Goal: Transaction & Acquisition: Purchase product/service

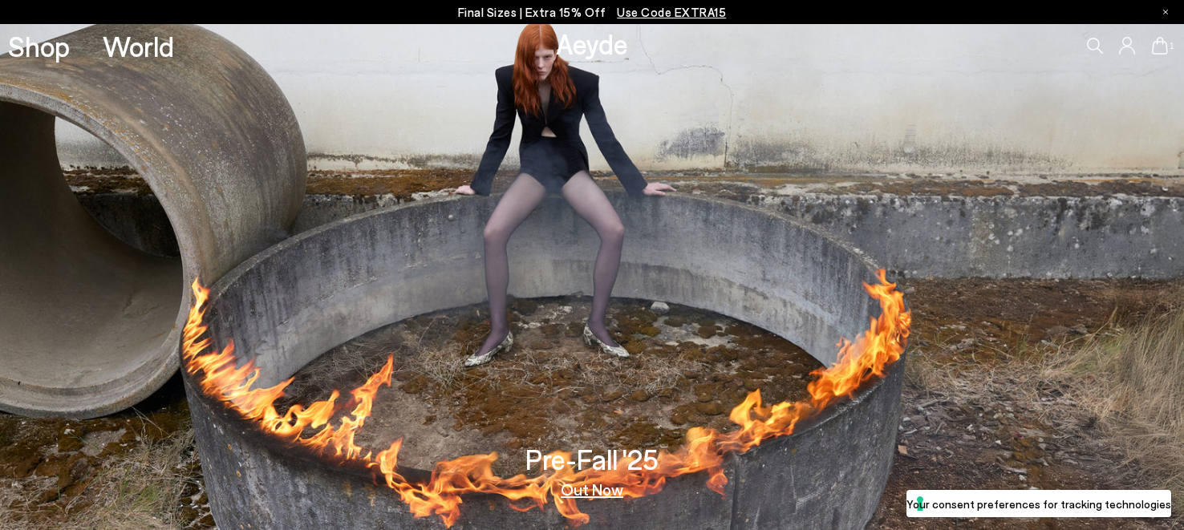
click at [604, 494] on link "Out Now" at bounding box center [592, 489] width 63 height 16
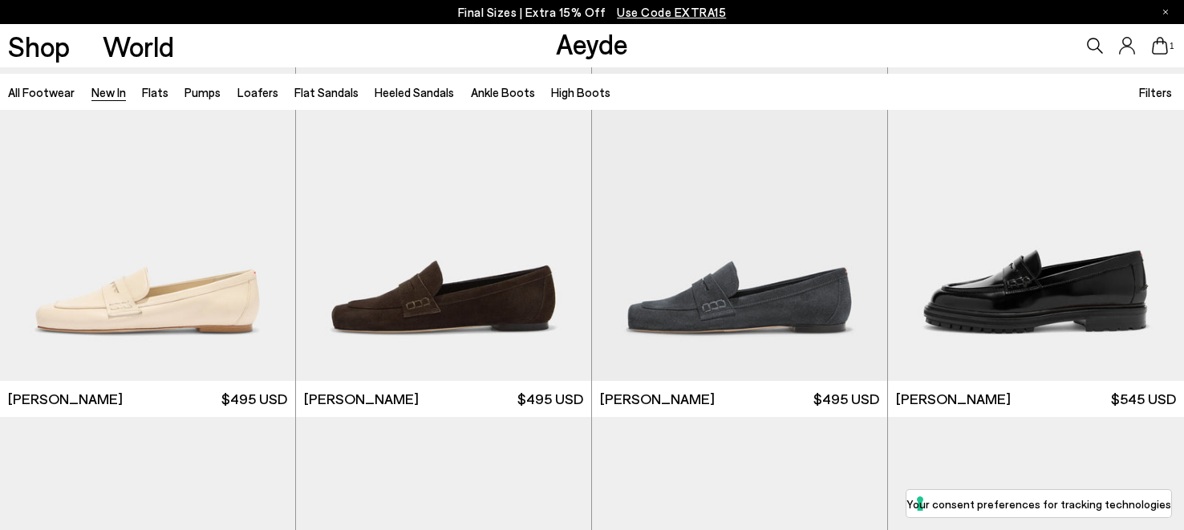
scroll to position [926, 0]
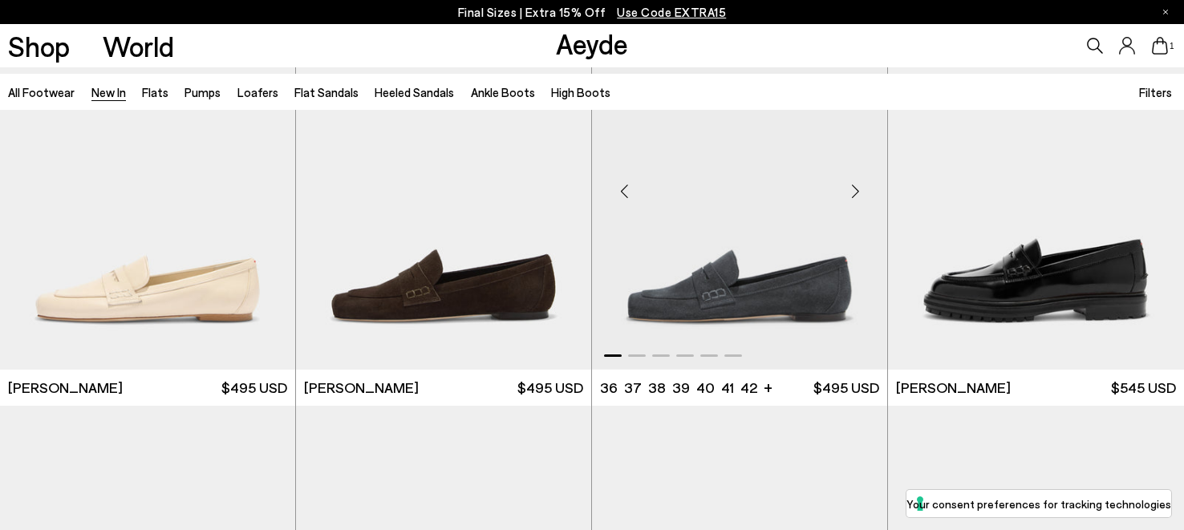
click at [733, 262] on img "1 / 6" at bounding box center [739, 184] width 295 height 371
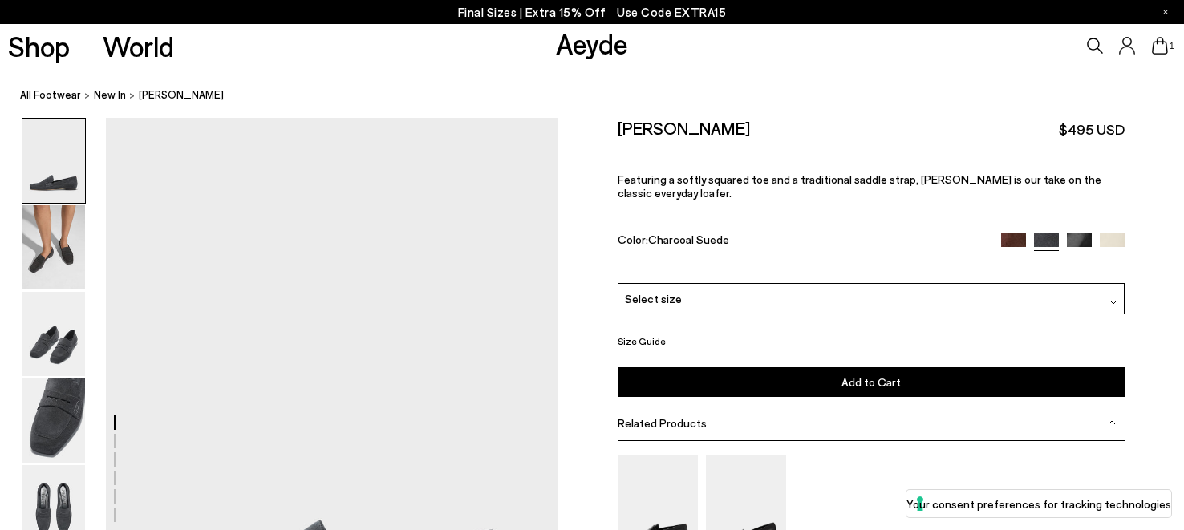
click at [627, 334] on button "Size Guide" at bounding box center [642, 341] width 48 height 20
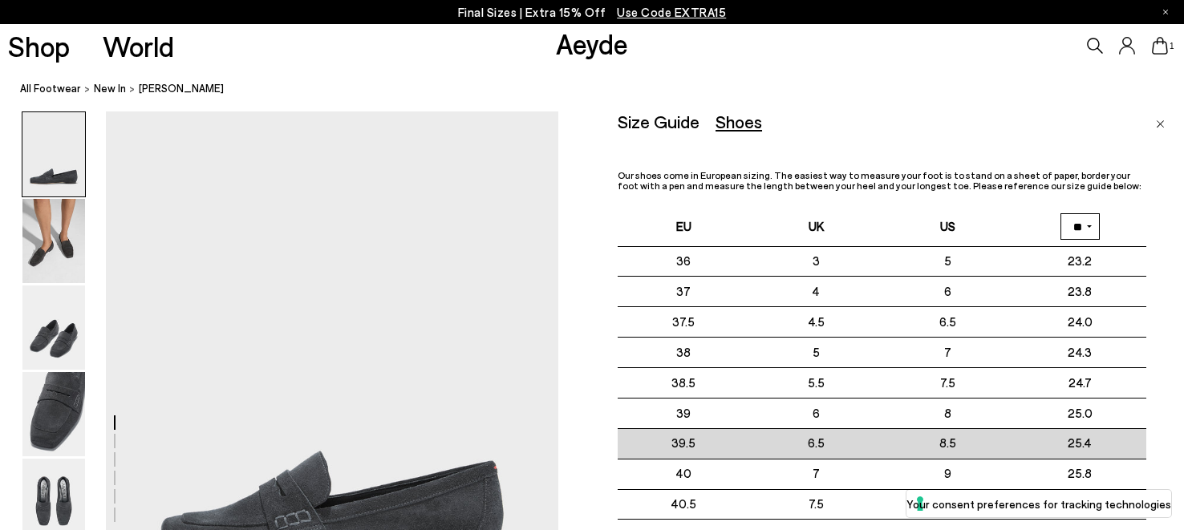
scroll to position [75, 0]
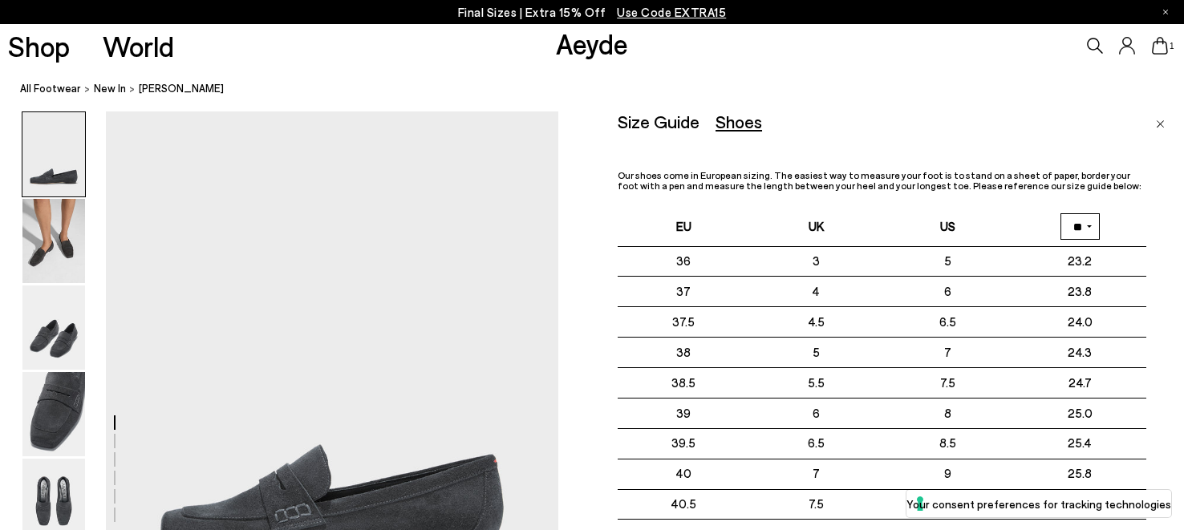
click at [1159, 124] on img "Close" at bounding box center [1160, 124] width 9 height 8
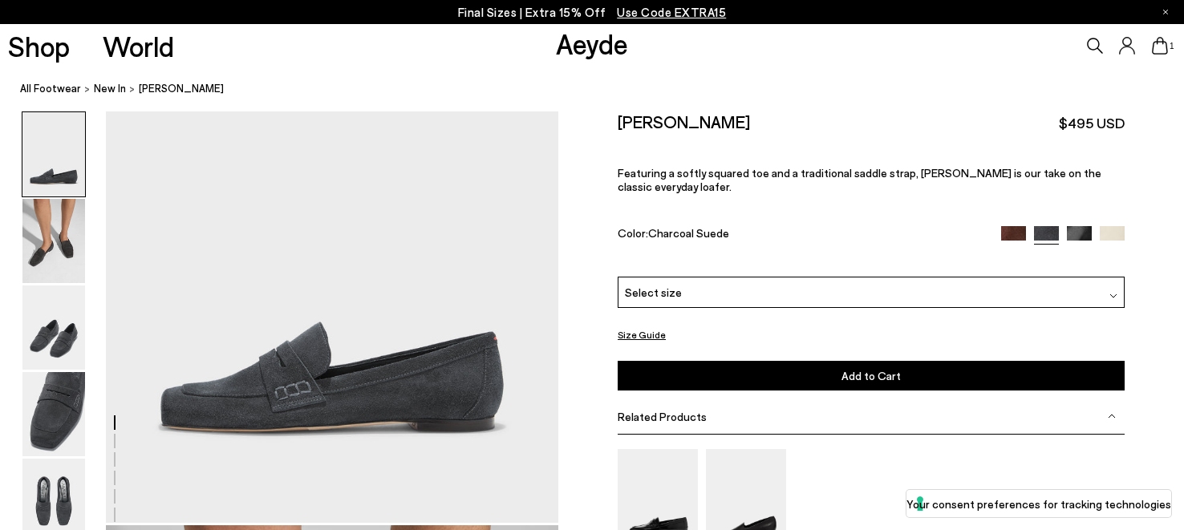
scroll to position [201, 0]
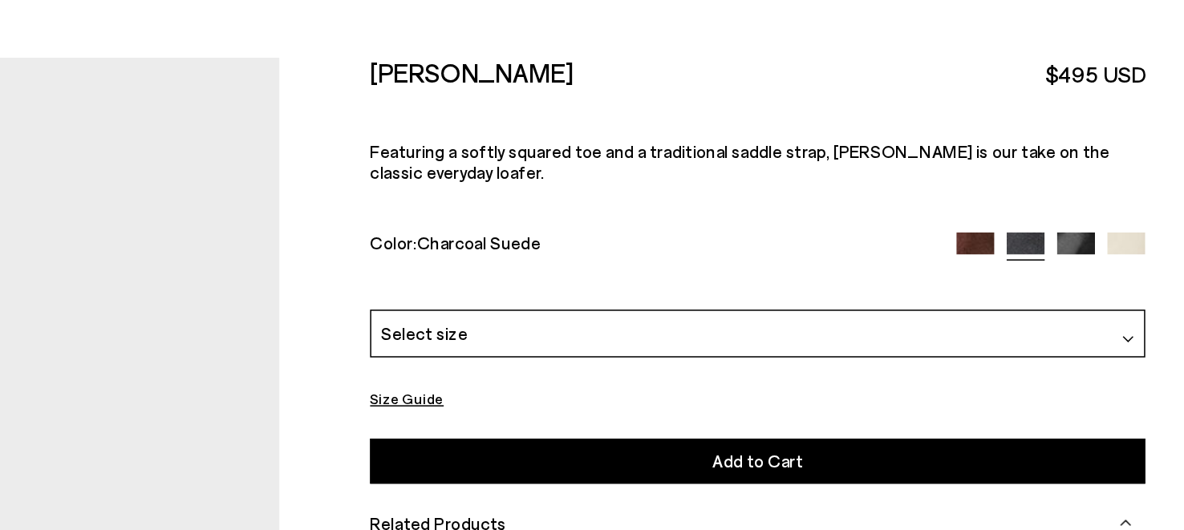
scroll to position [59, 0]
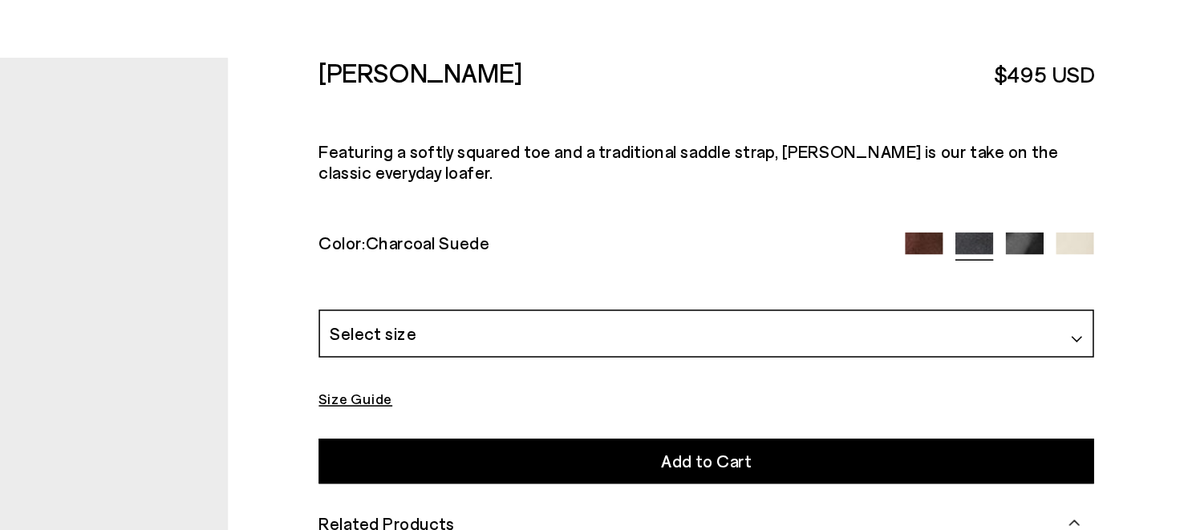
click at [1010, 225] on img at bounding box center [1013, 237] width 25 height 25
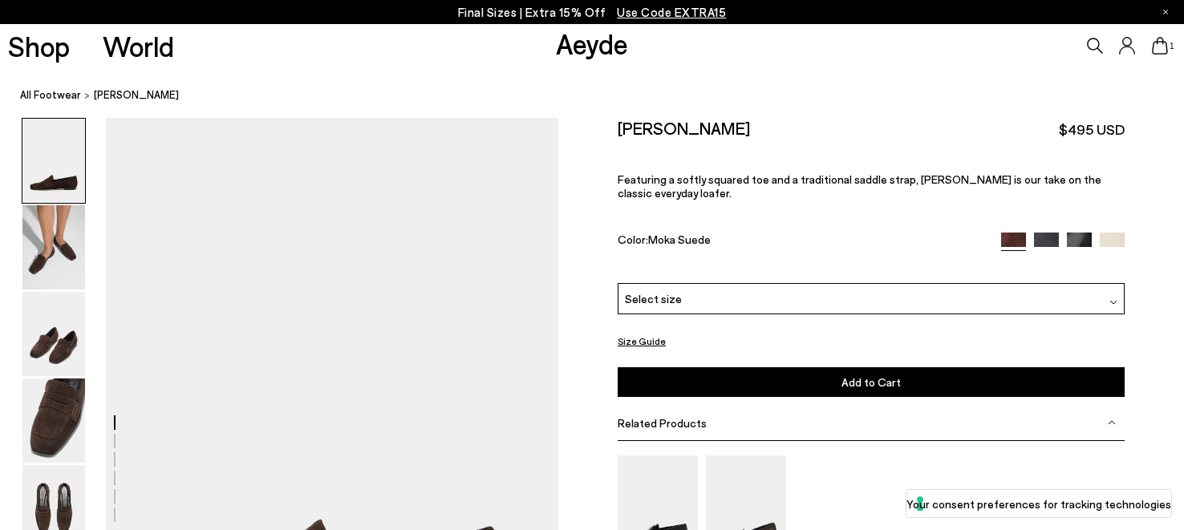
click at [1081, 233] on img at bounding box center [1079, 245] width 25 height 25
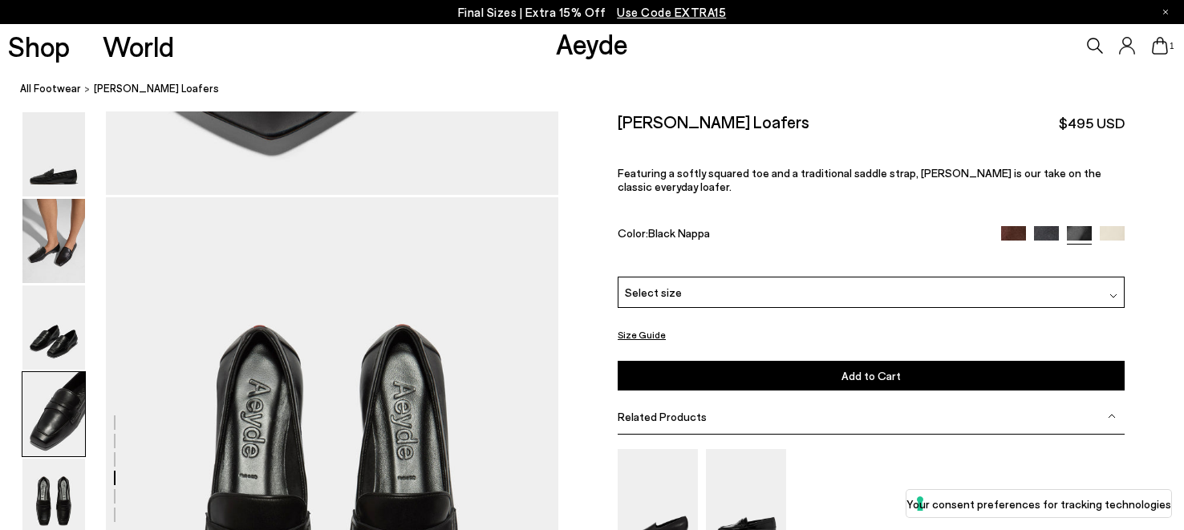
scroll to position [2346, 0]
click at [1117, 225] on img at bounding box center [1112, 237] width 25 height 25
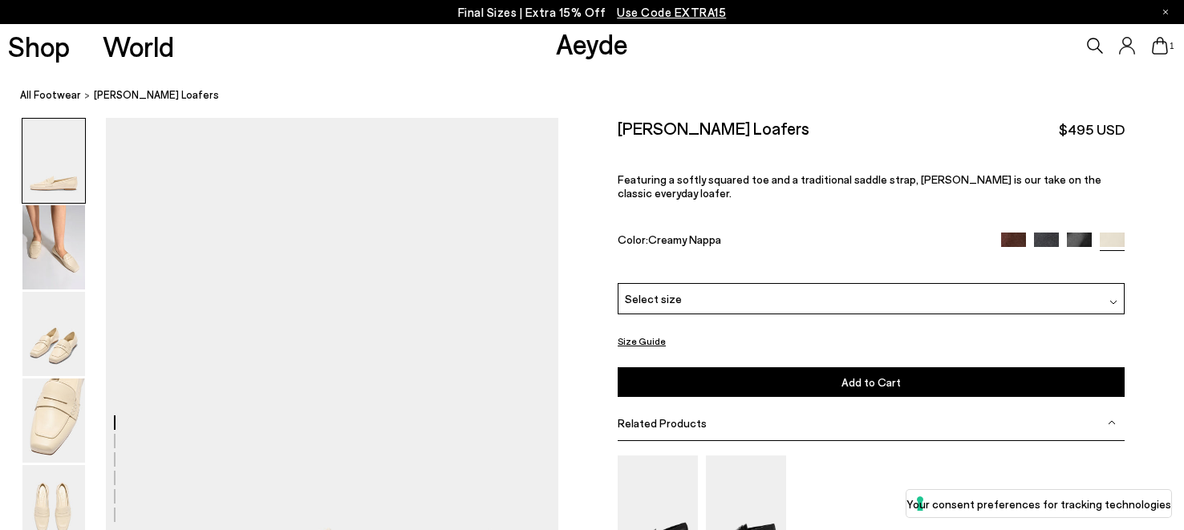
click at [1043, 233] on img at bounding box center [1046, 245] width 25 height 25
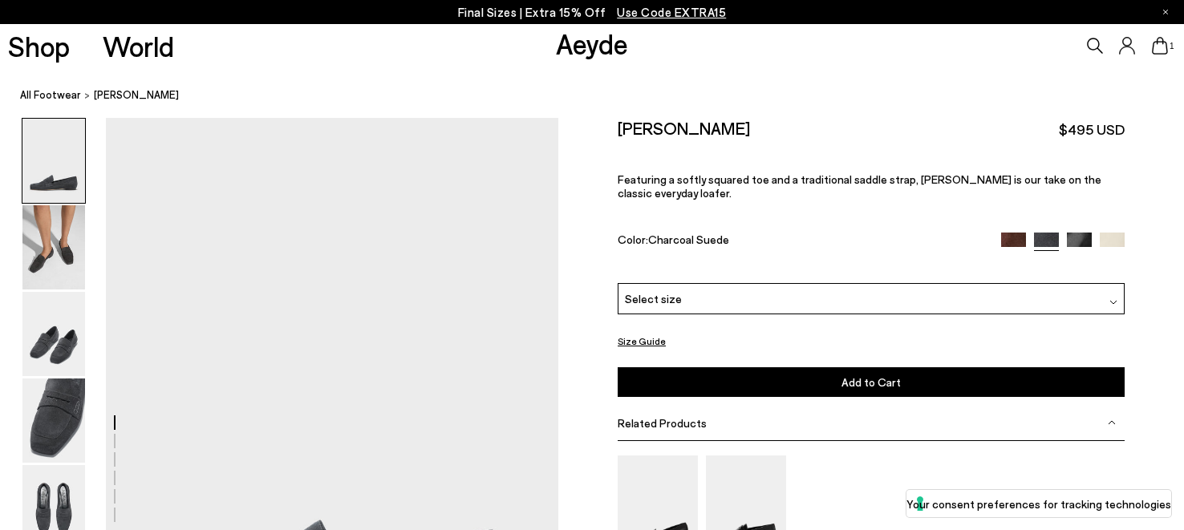
click at [803, 283] on div "Select size" at bounding box center [871, 298] width 507 height 31
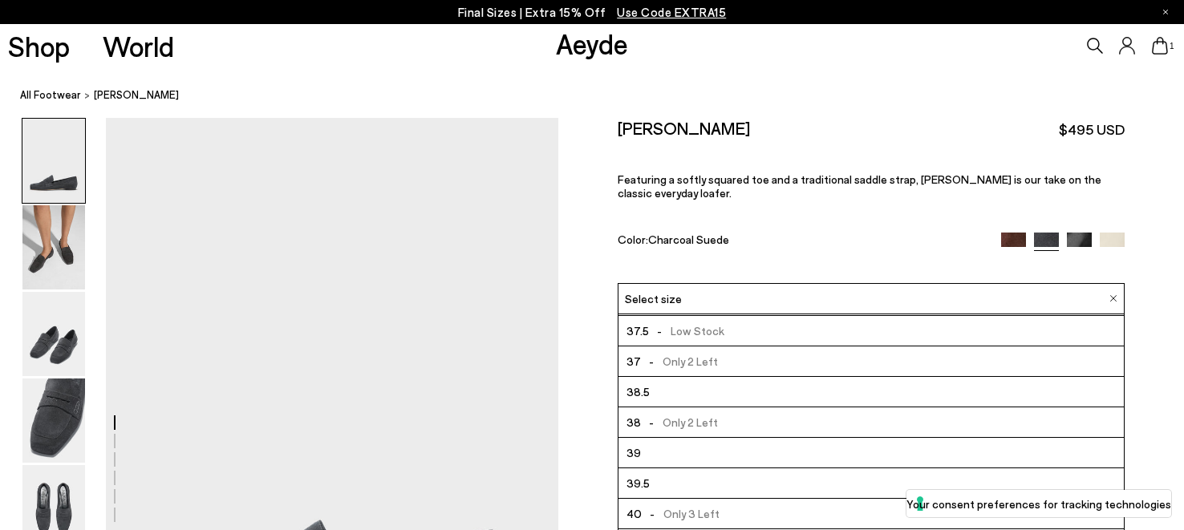
scroll to position [51, 0]
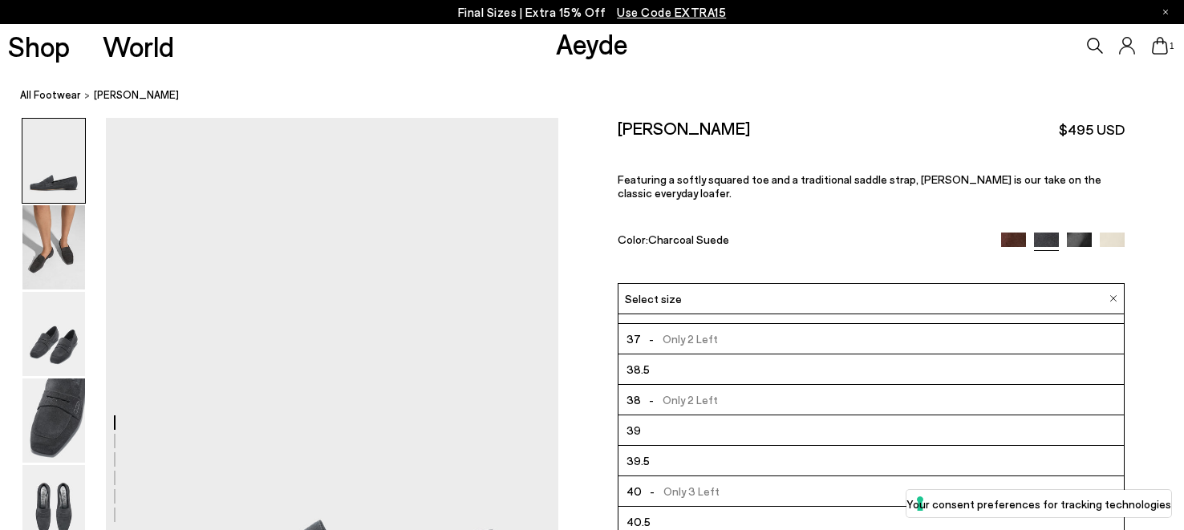
click at [694, 418] on li "39" at bounding box center [871, 431] width 505 height 30
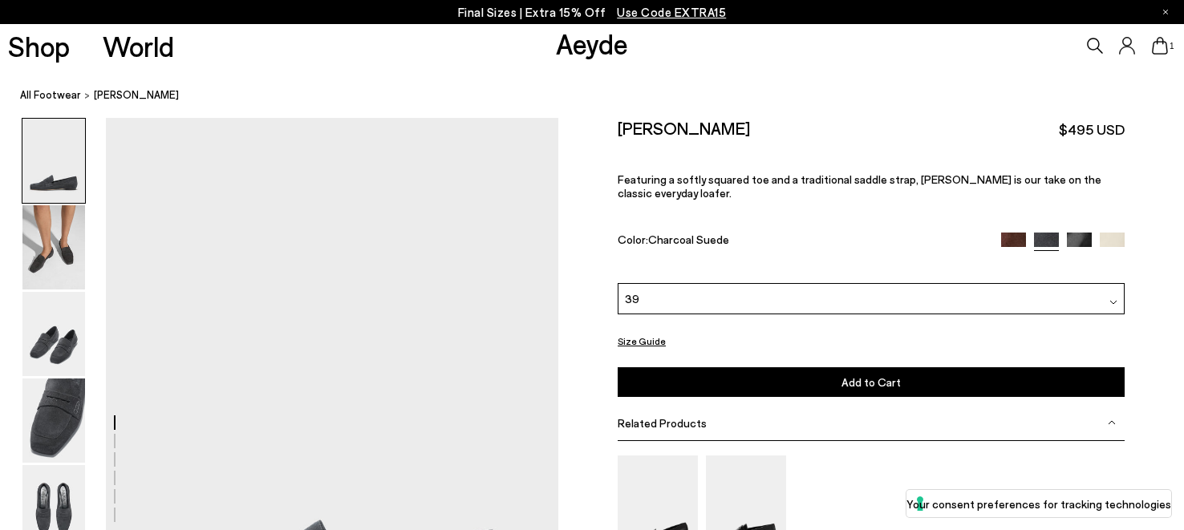
click at [870, 375] on span "Add to Cart" at bounding box center [871, 382] width 59 height 14
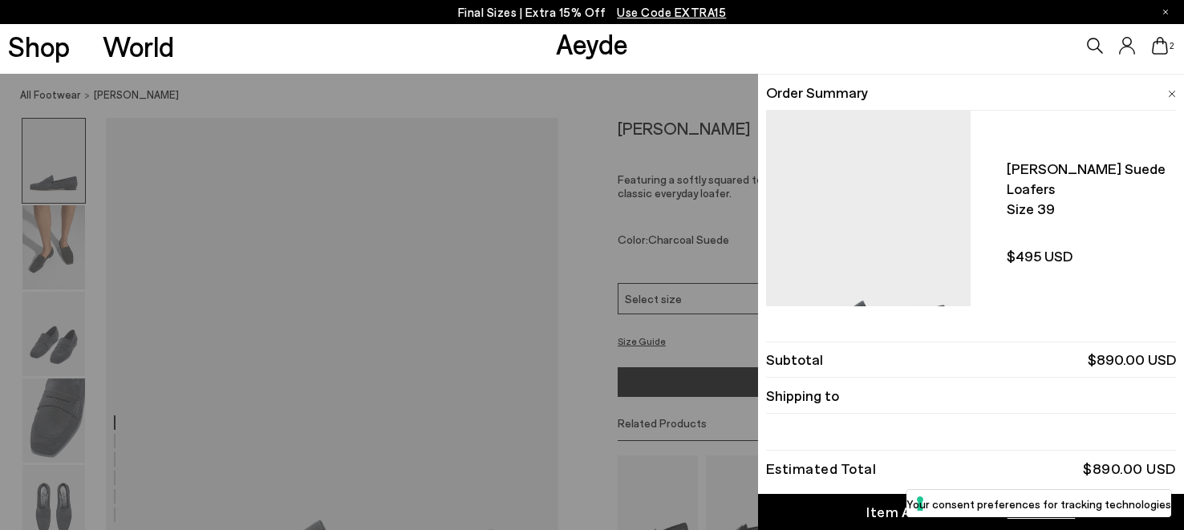
click at [719, 319] on div "Quick Add Color Size View Details Order Summary Lana suede loafers Size 39" at bounding box center [592, 302] width 1184 height 456
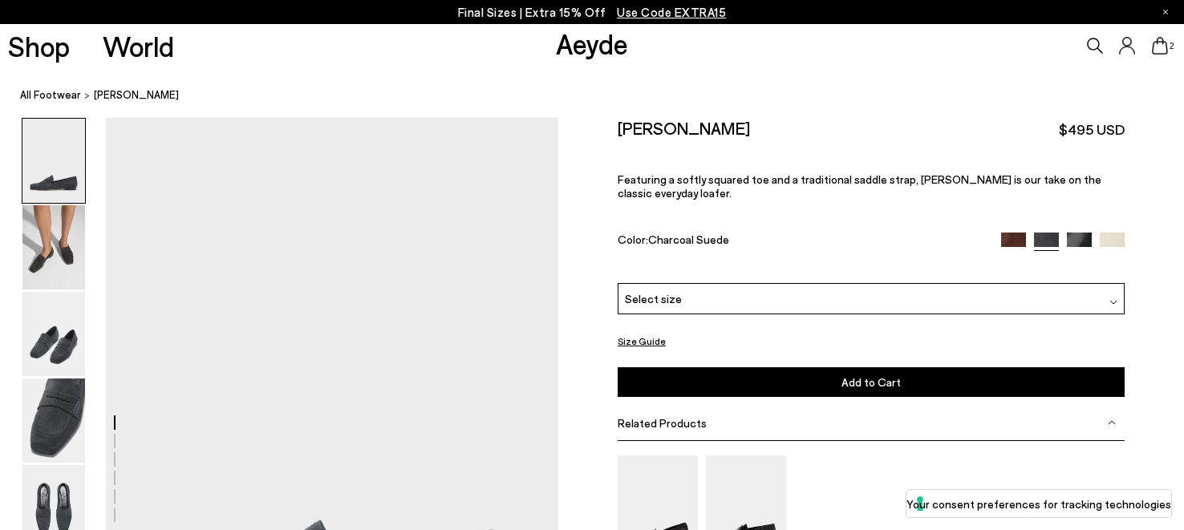
click at [1008, 233] on img at bounding box center [1013, 245] width 25 height 25
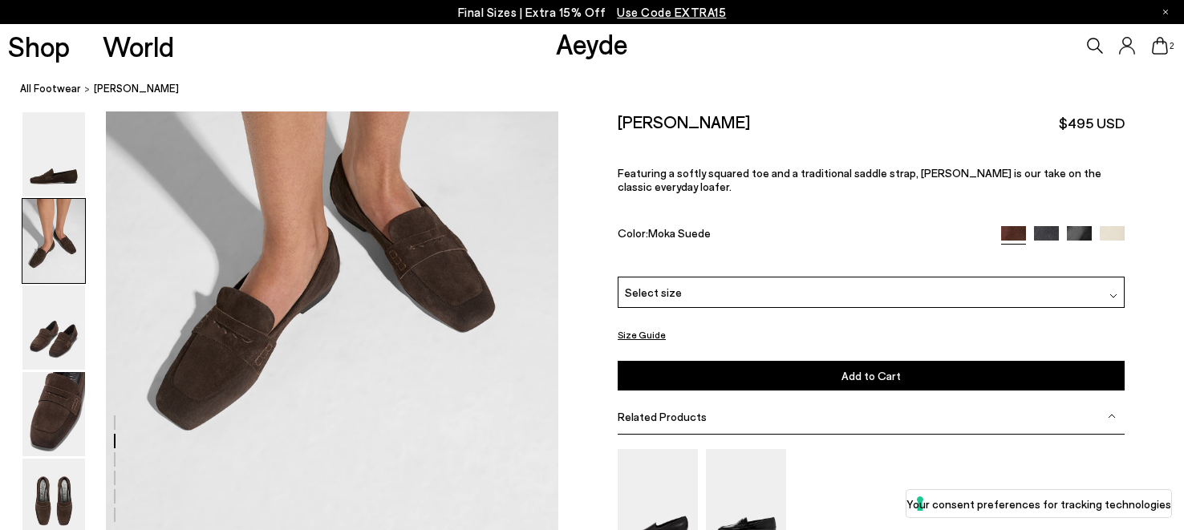
scroll to position [789, 0]
click at [820, 277] on div "Select size" at bounding box center [871, 292] width 507 height 31
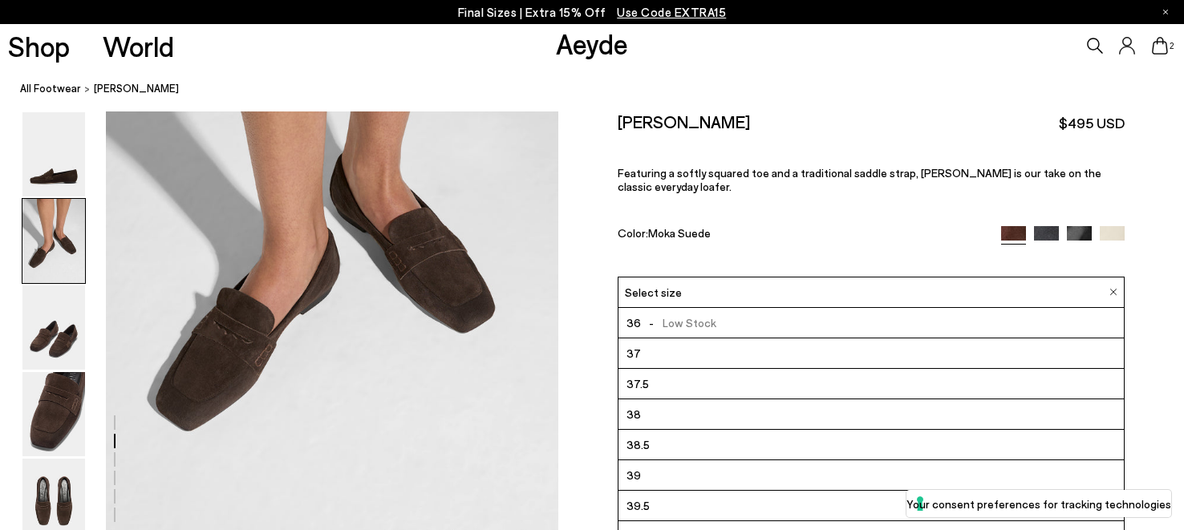
click at [718, 432] on li "38.5" at bounding box center [871, 445] width 505 height 30
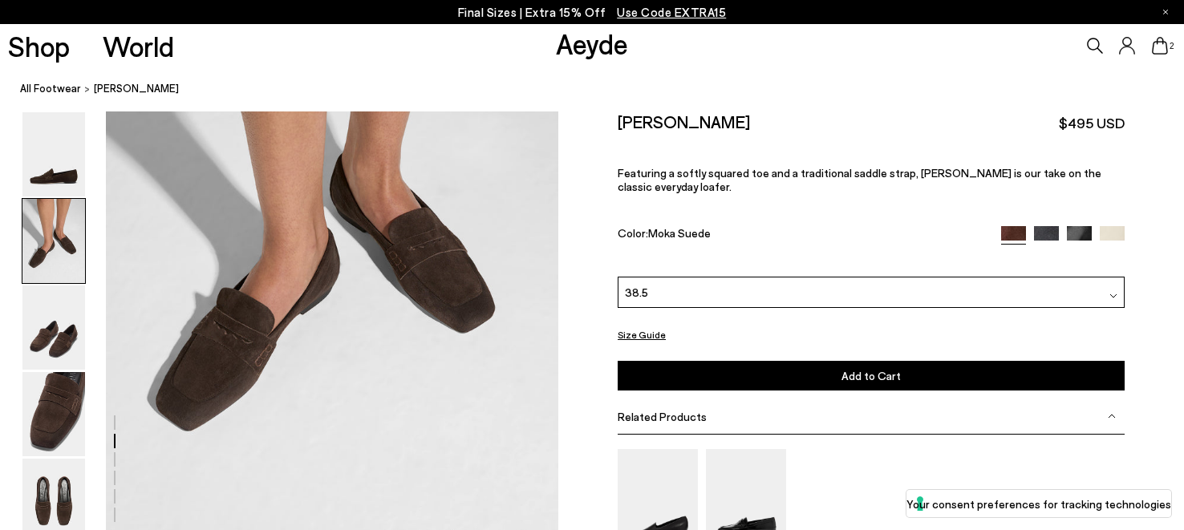
click at [719, 277] on div "38.5" at bounding box center [871, 292] width 507 height 31
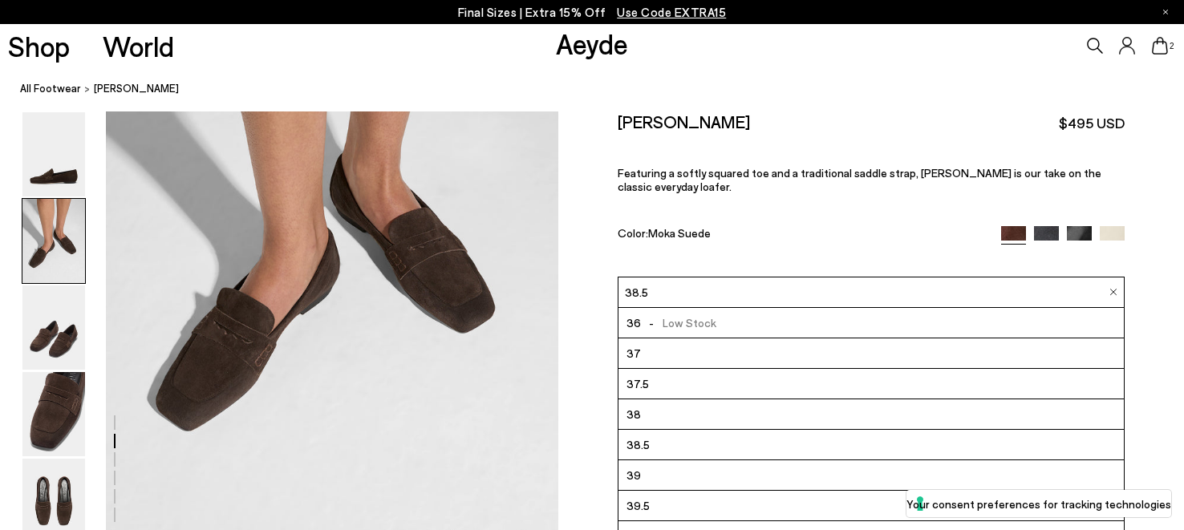
click at [673, 460] on li "39" at bounding box center [871, 475] width 505 height 30
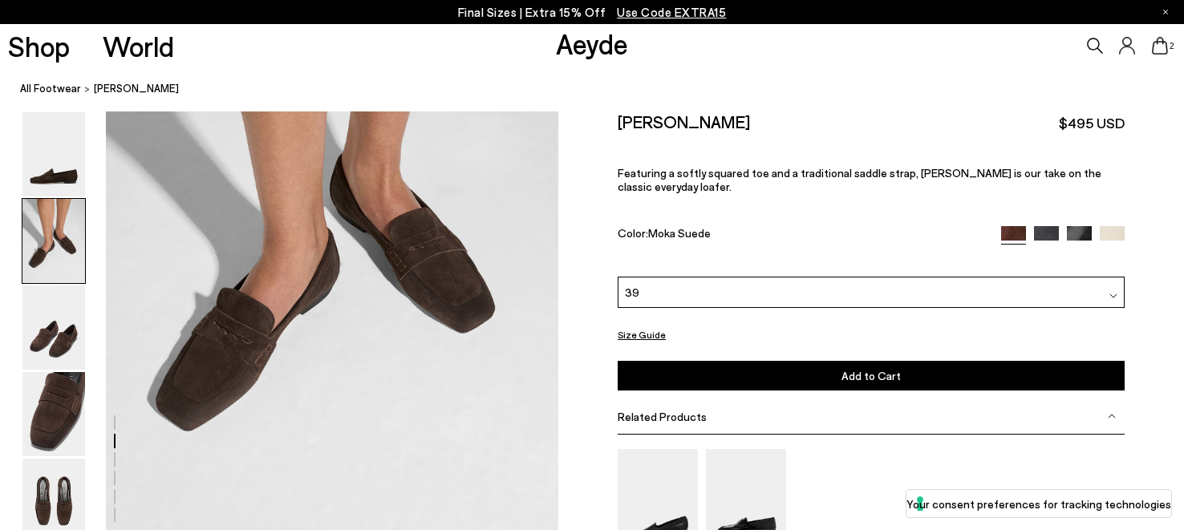
click at [863, 369] on span "Add to Cart" at bounding box center [871, 376] width 59 height 14
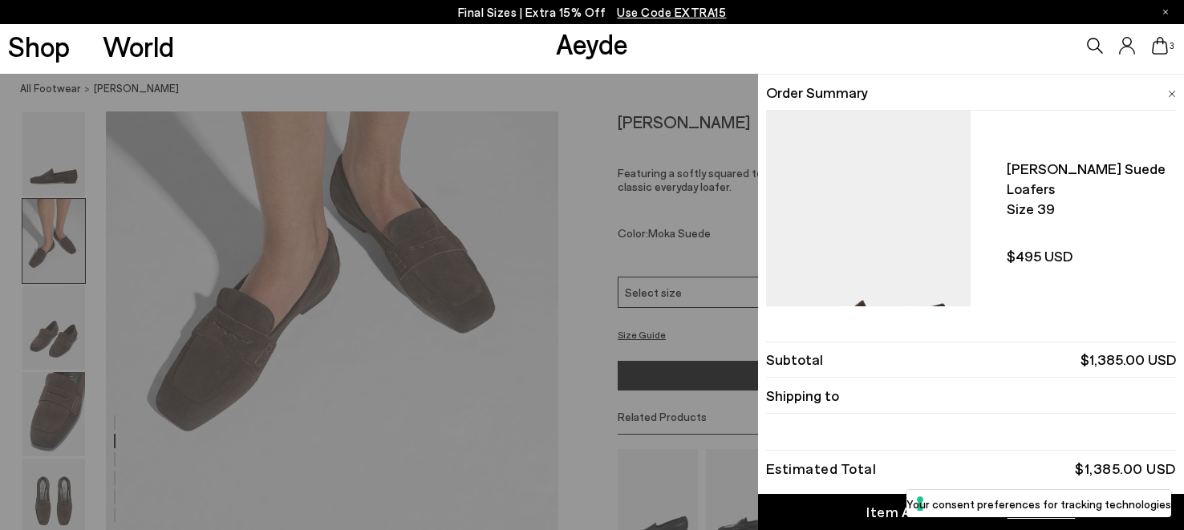
click at [643, 384] on div "Quick Add Color Size View Details Order Summary Lana suede loafers Size 39" at bounding box center [592, 302] width 1184 height 456
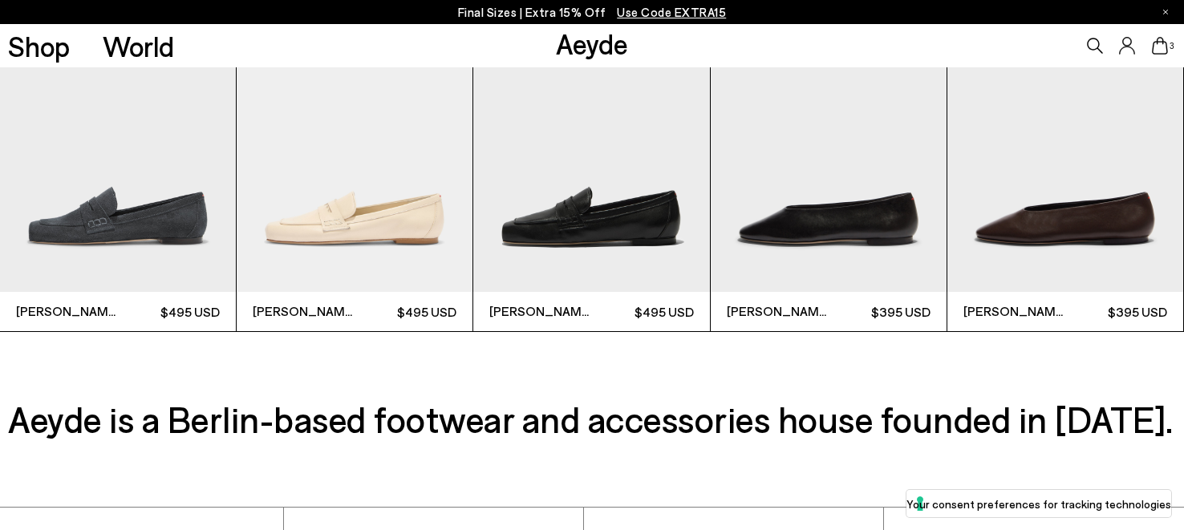
scroll to position [4342, 0]
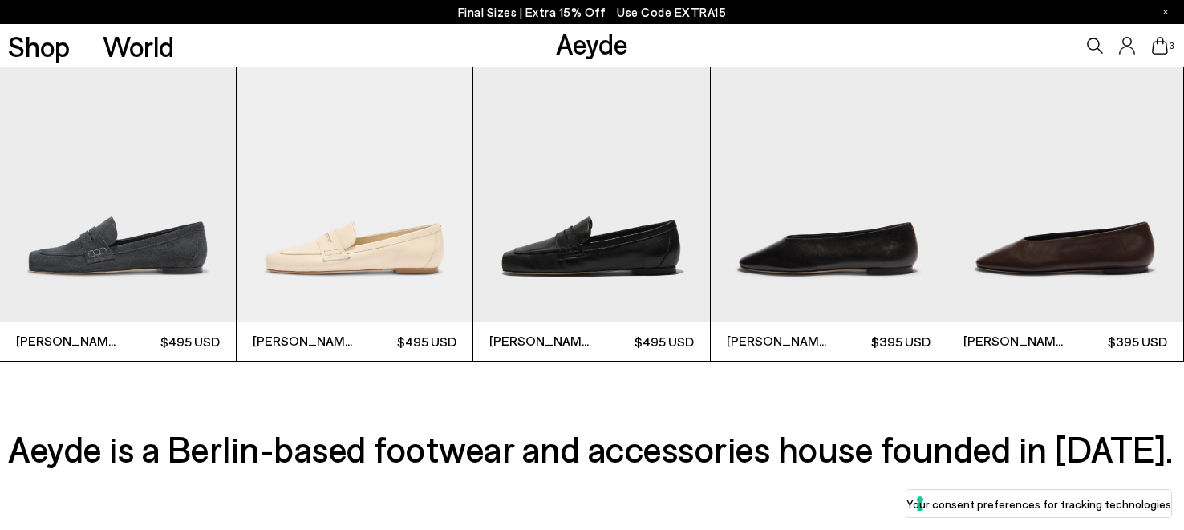
click at [1082, 247] on img "5 / 9" at bounding box center [1065, 163] width 236 height 314
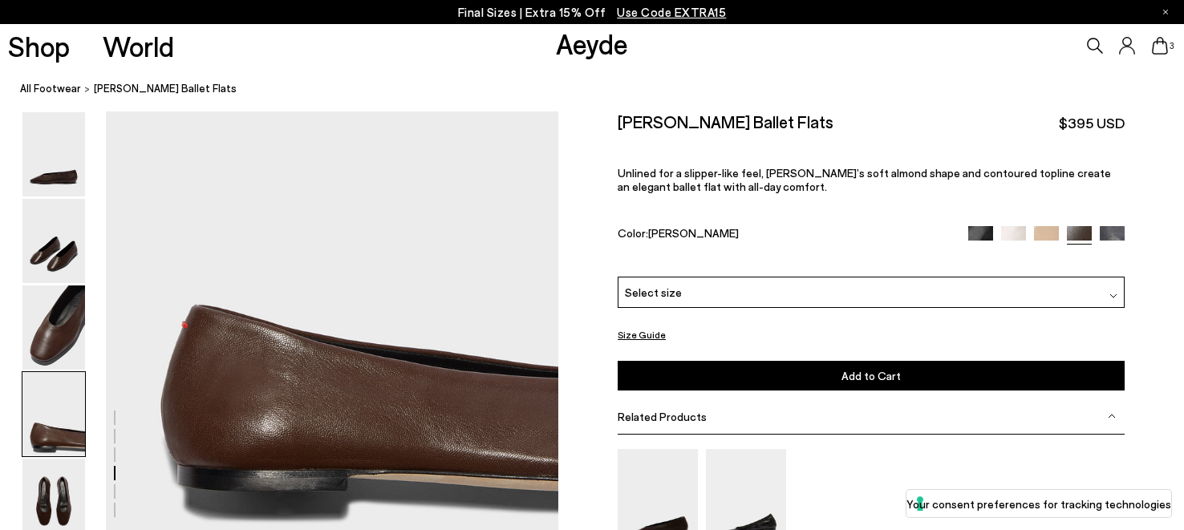
scroll to position [1813, 0]
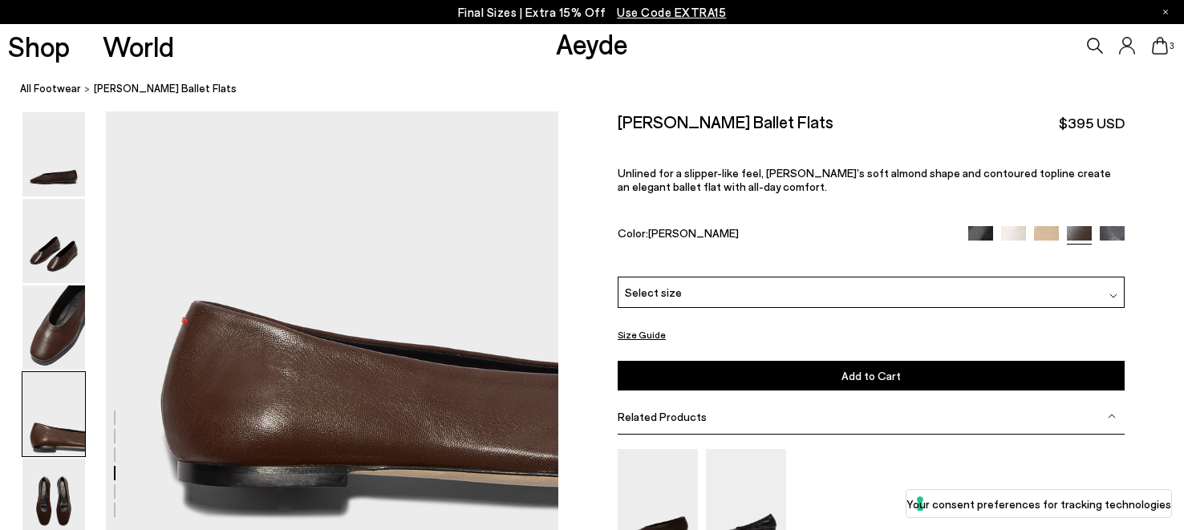
click at [1051, 228] on img at bounding box center [1046, 237] width 25 height 25
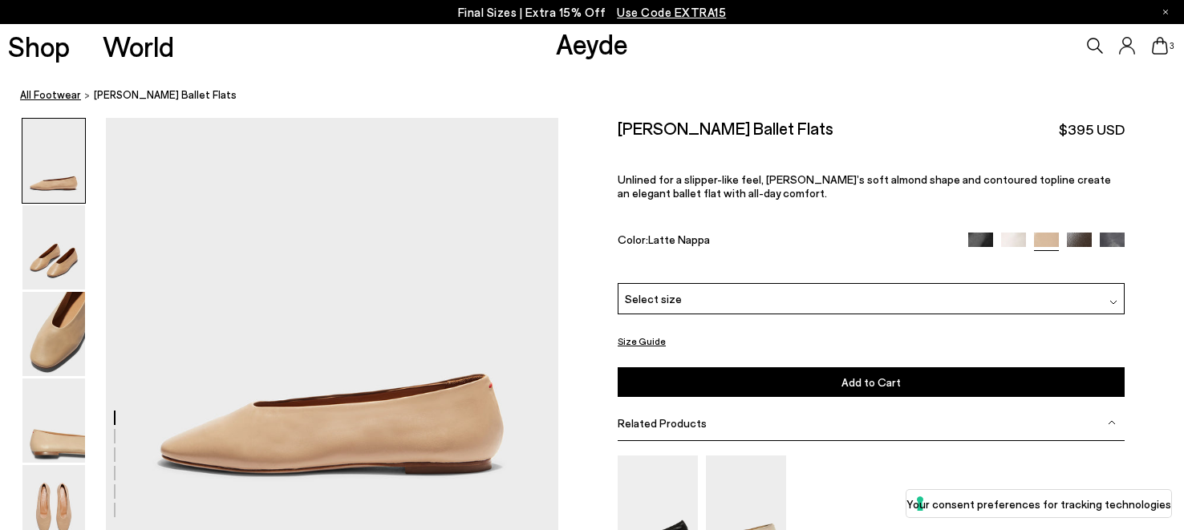
click at [53, 100] on link "All Footwear" at bounding box center [50, 95] width 61 height 17
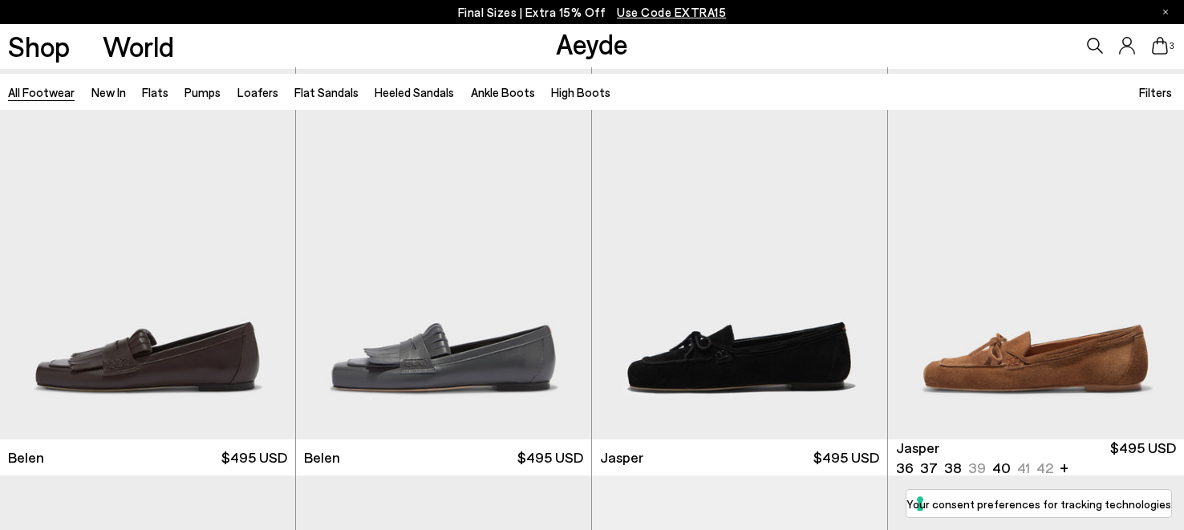
scroll to position [921, 0]
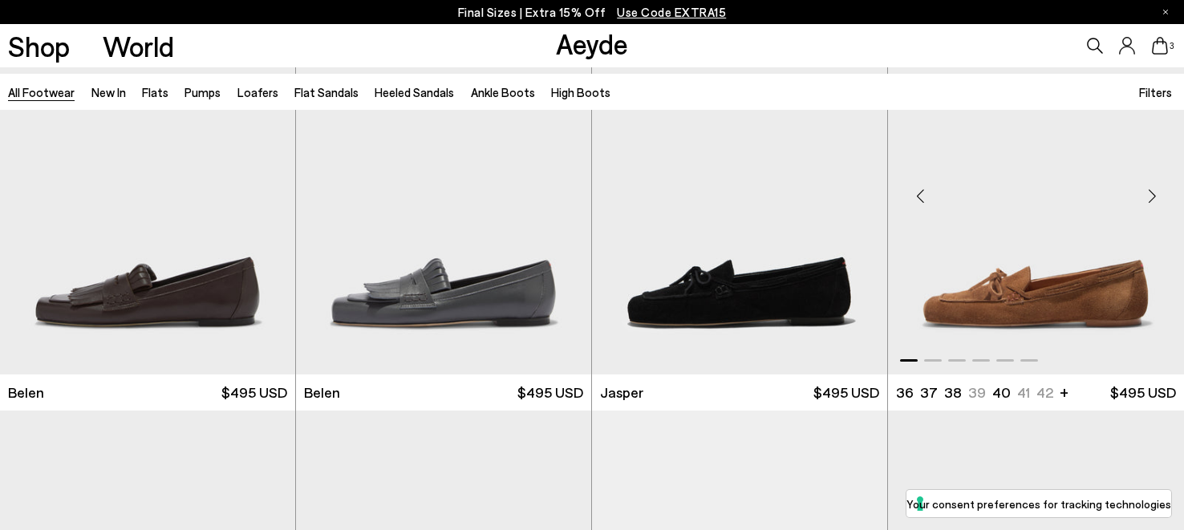
click at [1155, 192] on div "Next slide" at bounding box center [1152, 196] width 48 height 48
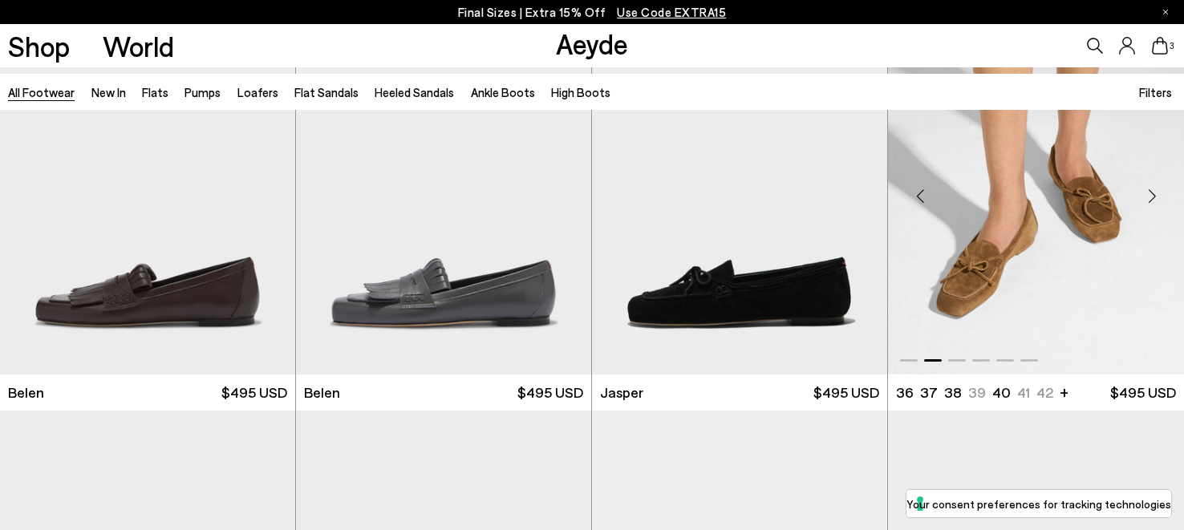
click at [1155, 192] on div "Next slide" at bounding box center [1152, 196] width 48 height 48
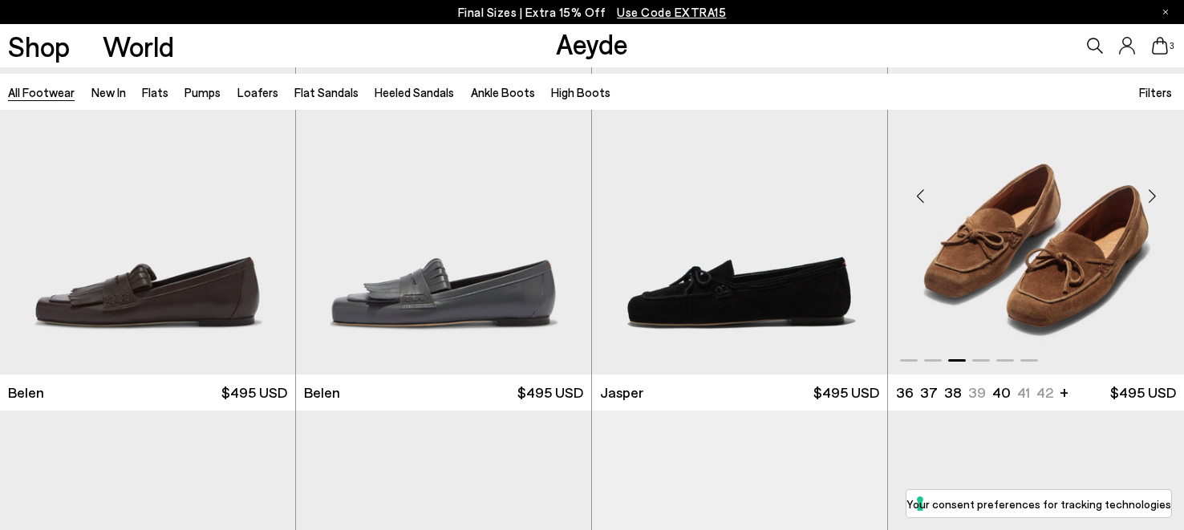
click at [1046, 271] on img "3 / 6" at bounding box center [1036, 189] width 296 height 371
click at [261, 193] on div "Next slide" at bounding box center [263, 196] width 48 height 48
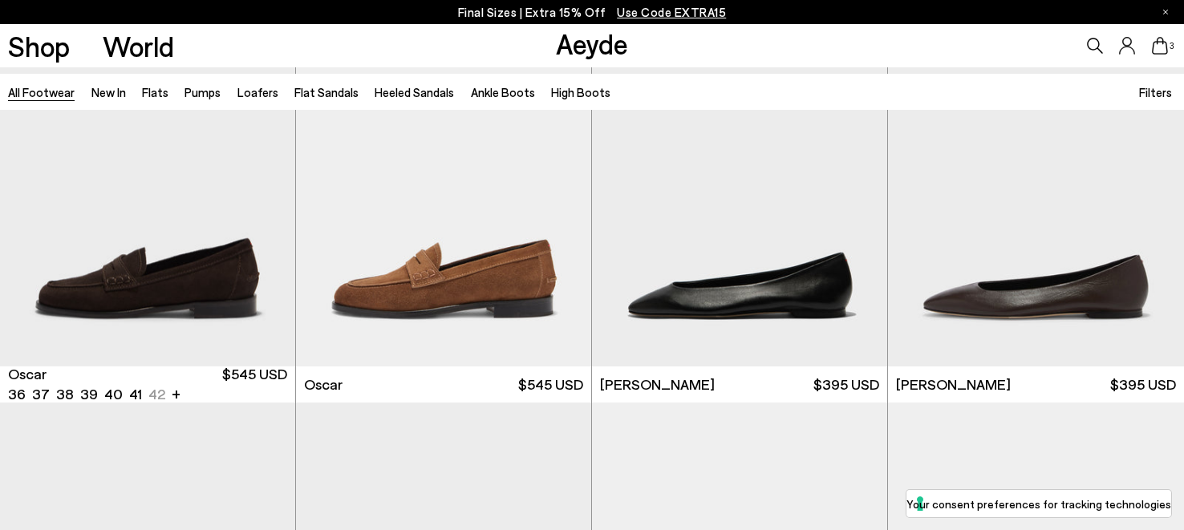
scroll to position [2967, 0]
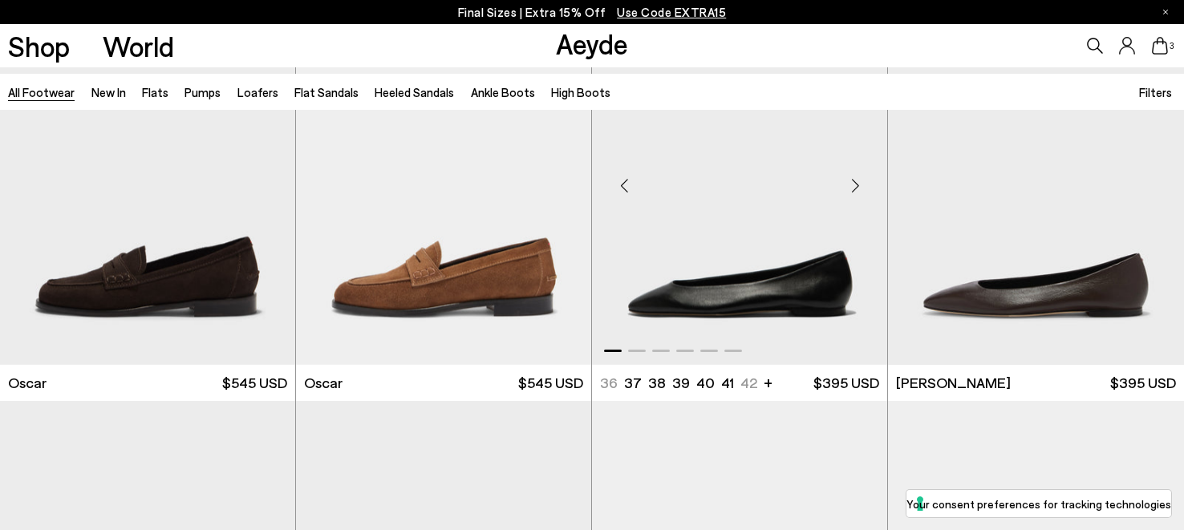
click at [860, 184] on div "Next slide" at bounding box center [855, 185] width 48 height 48
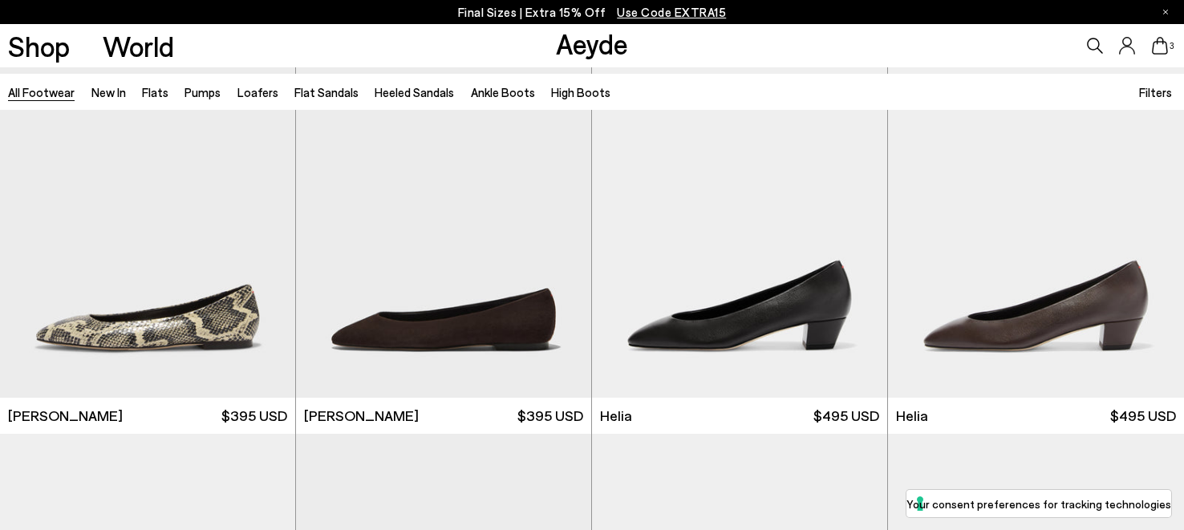
scroll to position [3344, 0]
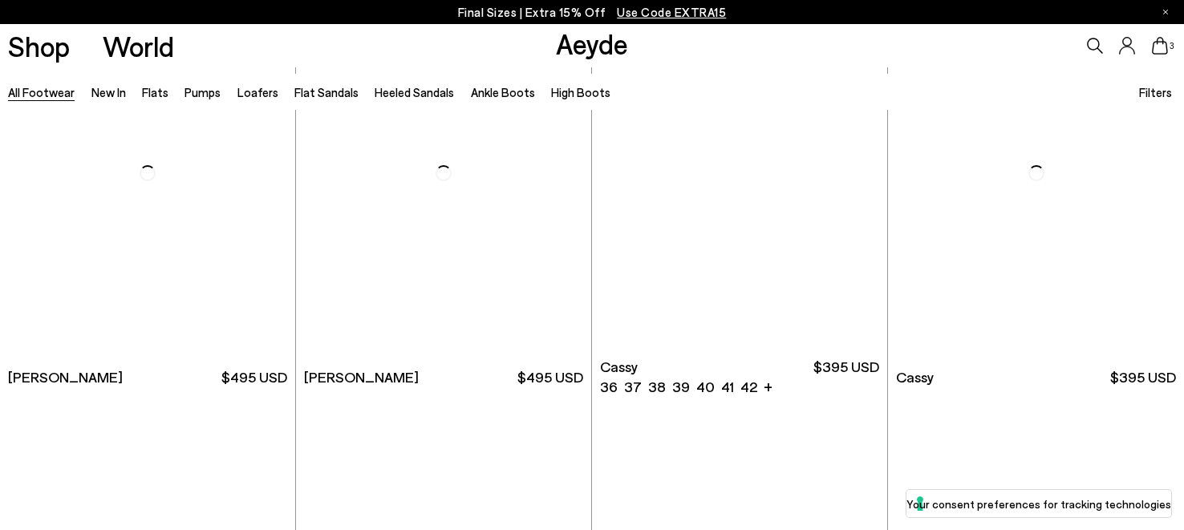
scroll to position [5824, 0]
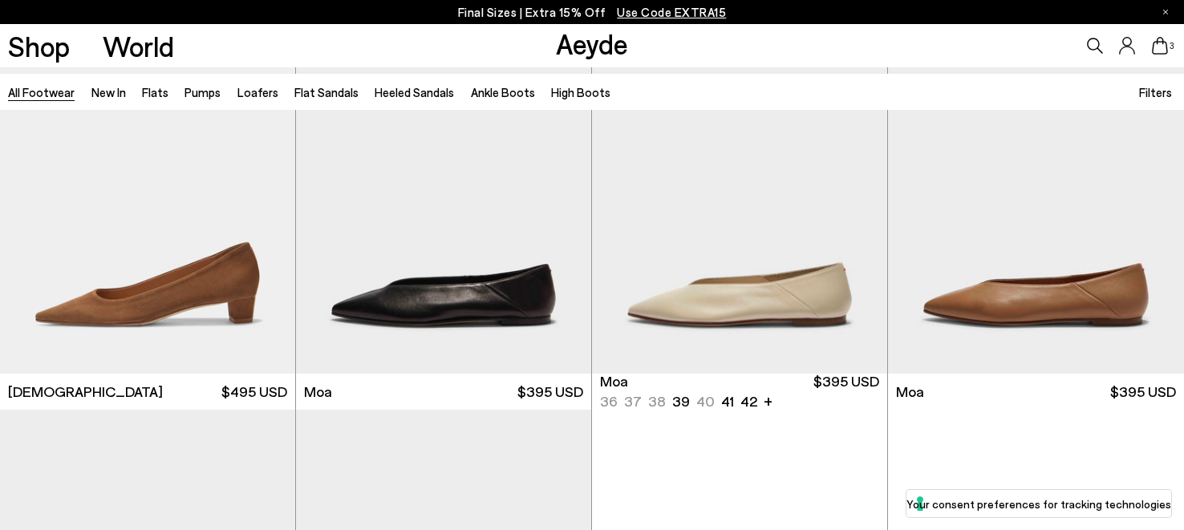
scroll to position [6626, 0]
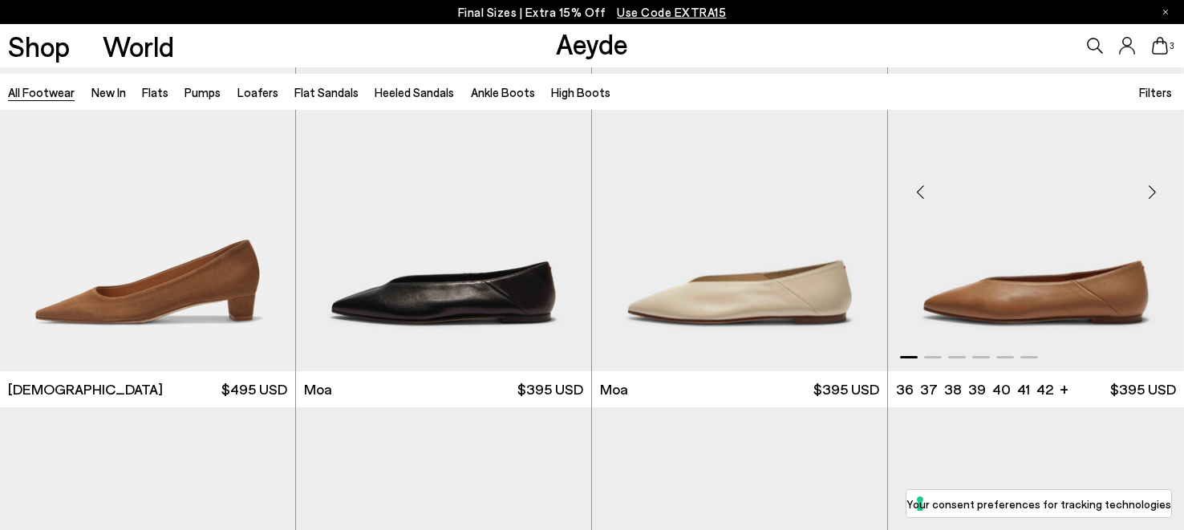
click at [1149, 195] on div "Next slide" at bounding box center [1152, 192] width 48 height 48
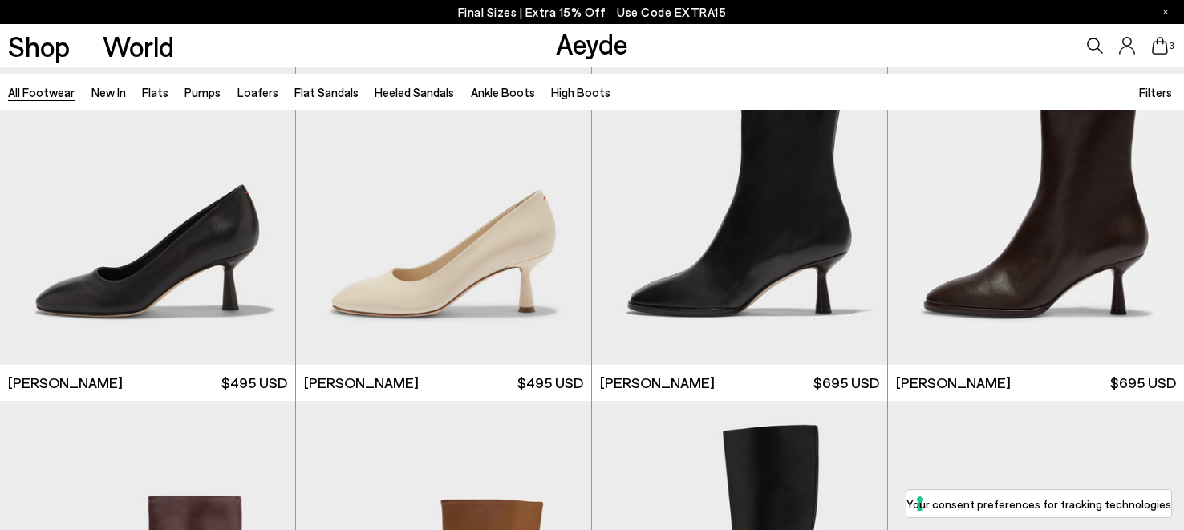
scroll to position [8130, 0]
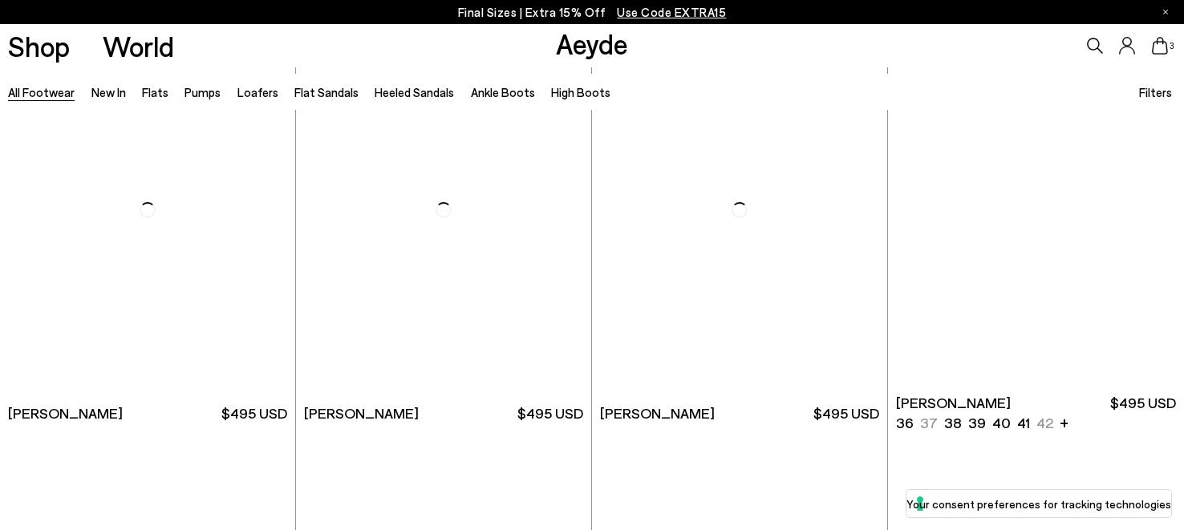
scroll to position [10681, 0]
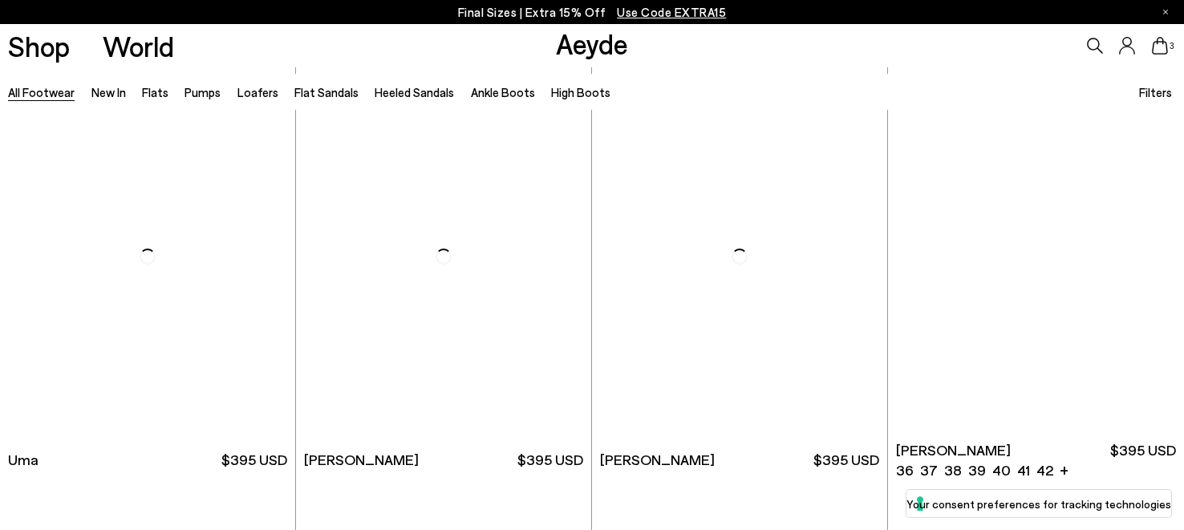
scroll to position [12668, 0]
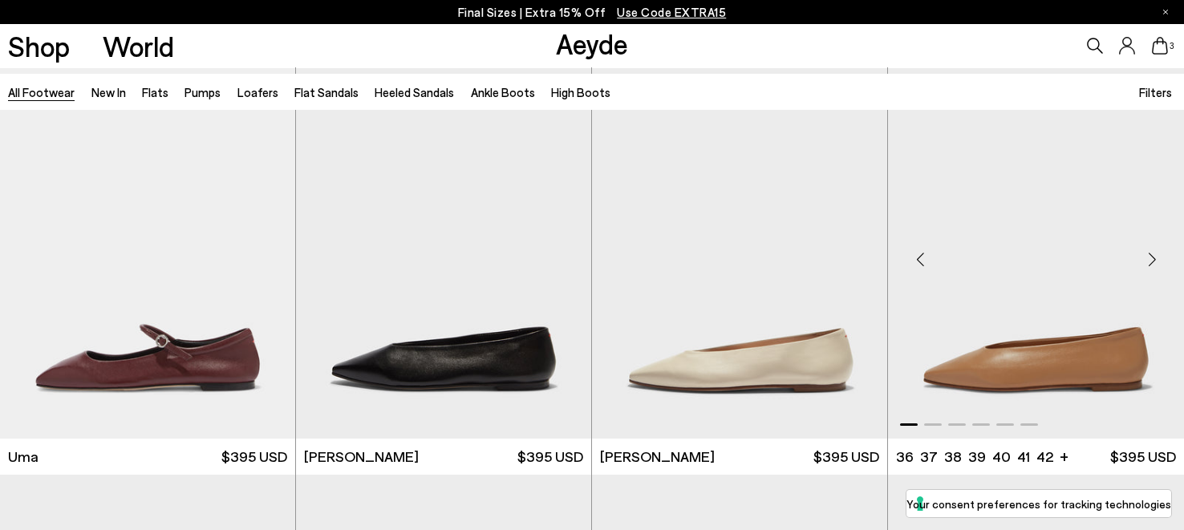
click at [1073, 342] on img "1 / 6" at bounding box center [1036, 253] width 296 height 371
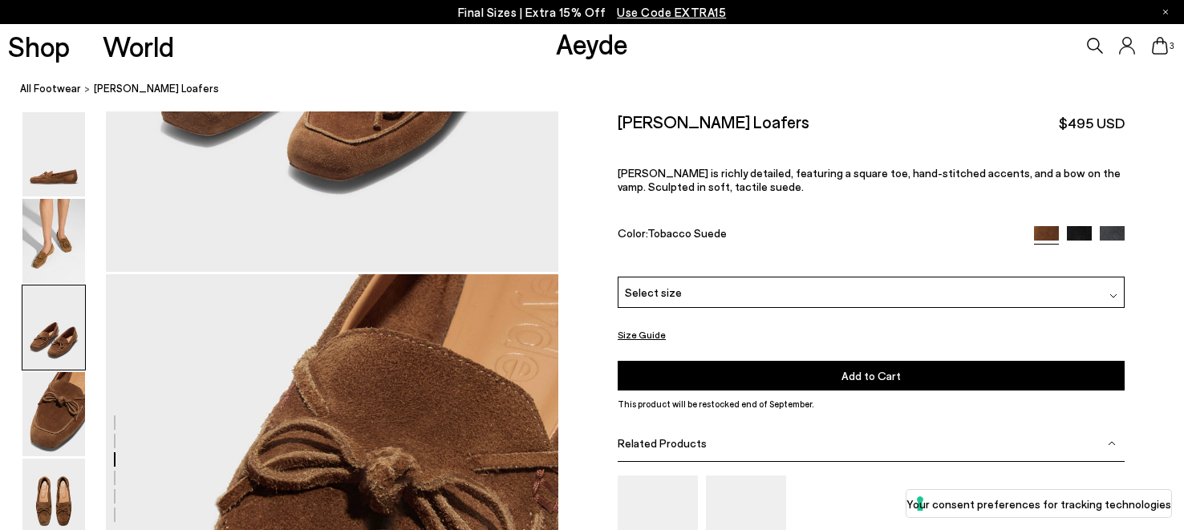
scroll to position [1656, 0]
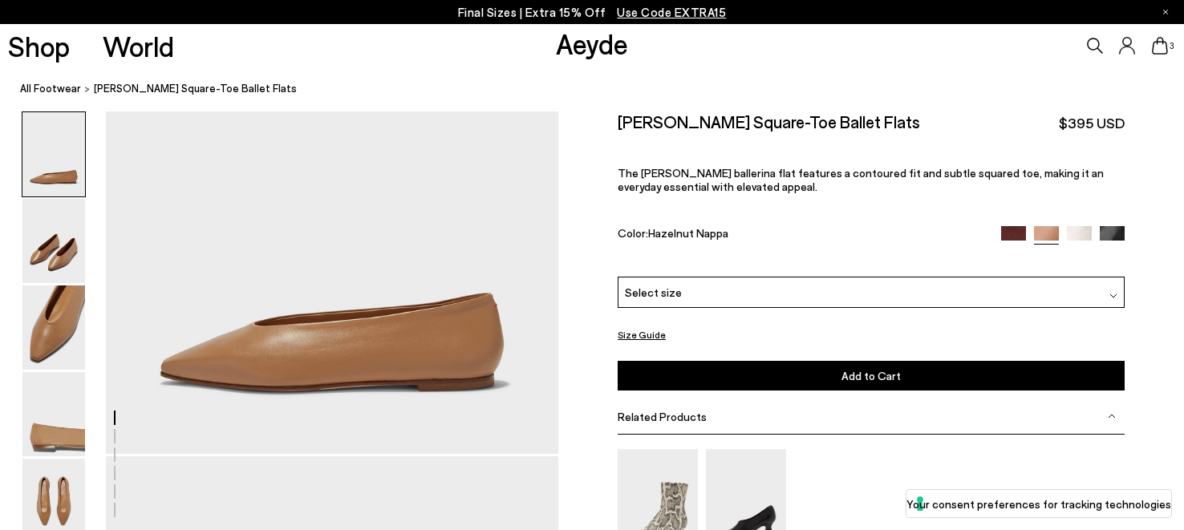
scroll to position [87, 0]
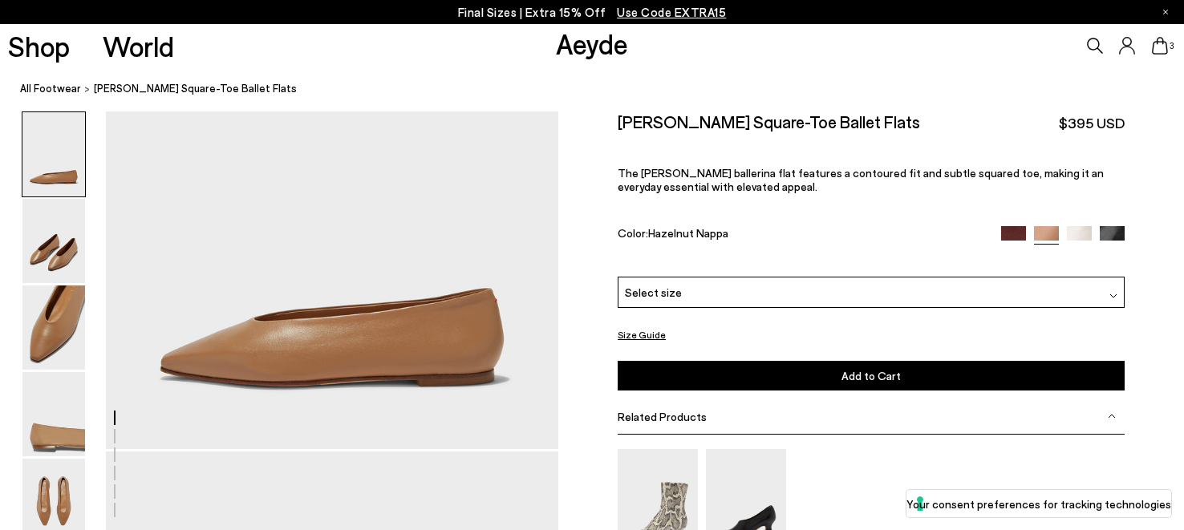
click at [800, 294] on div "Select size" at bounding box center [871, 292] width 507 height 31
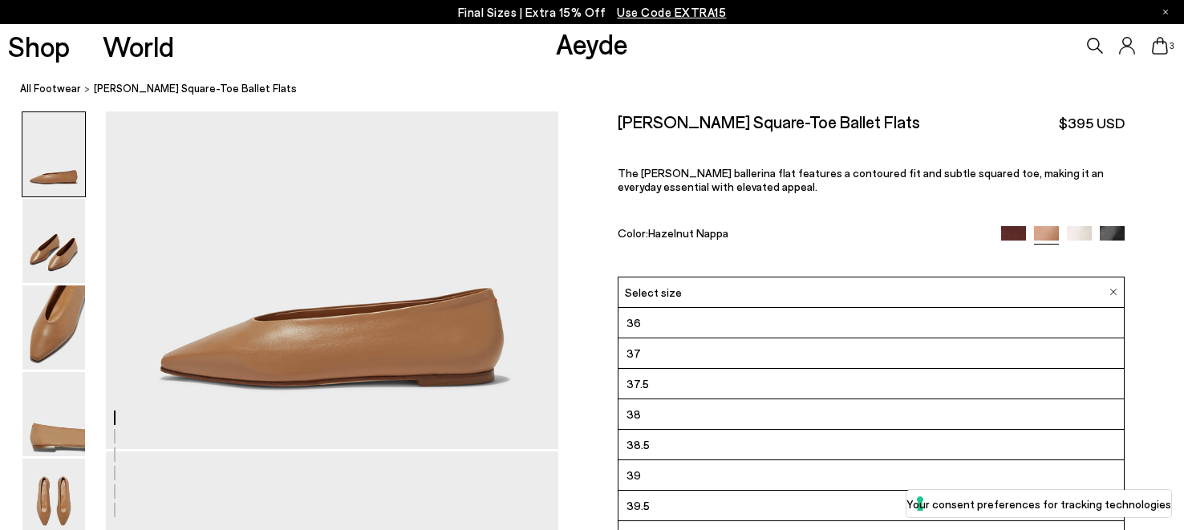
click at [706, 441] on li "38.5" at bounding box center [871, 445] width 505 height 30
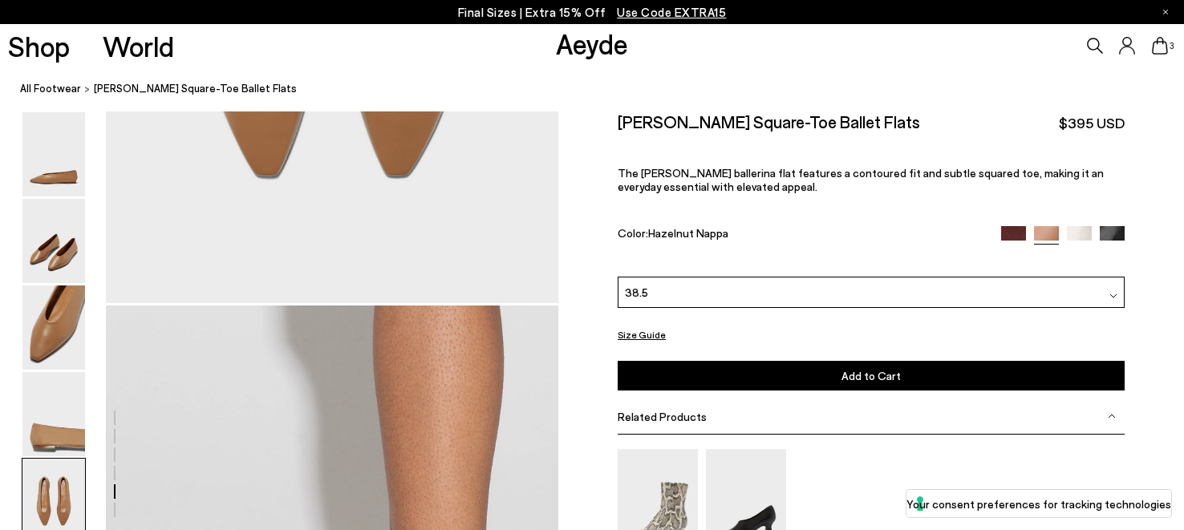
scroll to position [2656, 0]
click at [854, 372] on span "Add to Cart" at bounding box center [871, 376] width 59 height 14
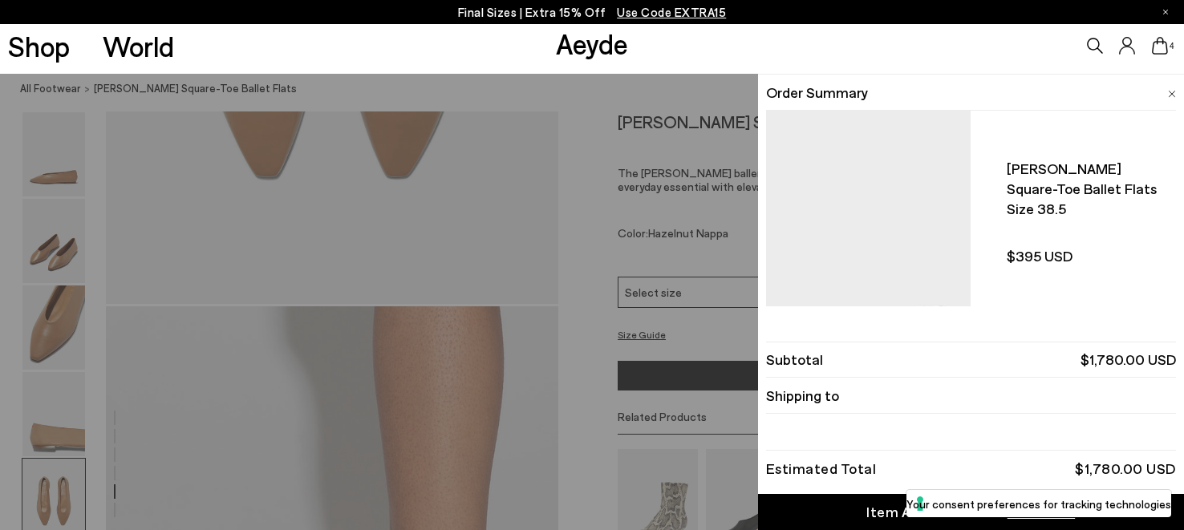
click at [659, 335] on div "Quick Add Color Size View Details Order Summary Betty square-toe ballet flats S…" at bounding box center [592, 302] width 1184 height 456
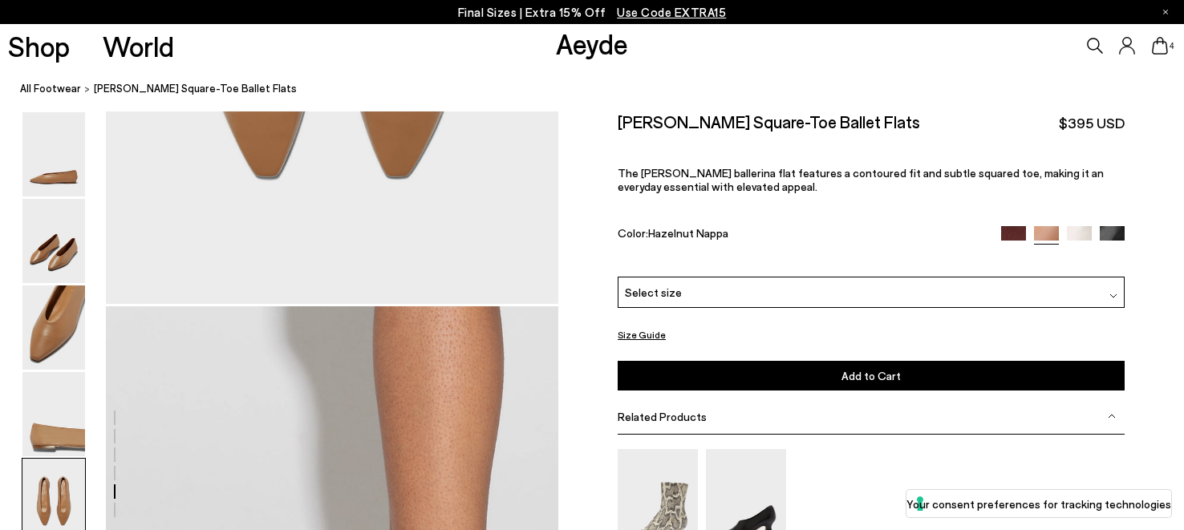
click at [1012, 238] on img at bounding box center [1013, 237] width 25 height 25
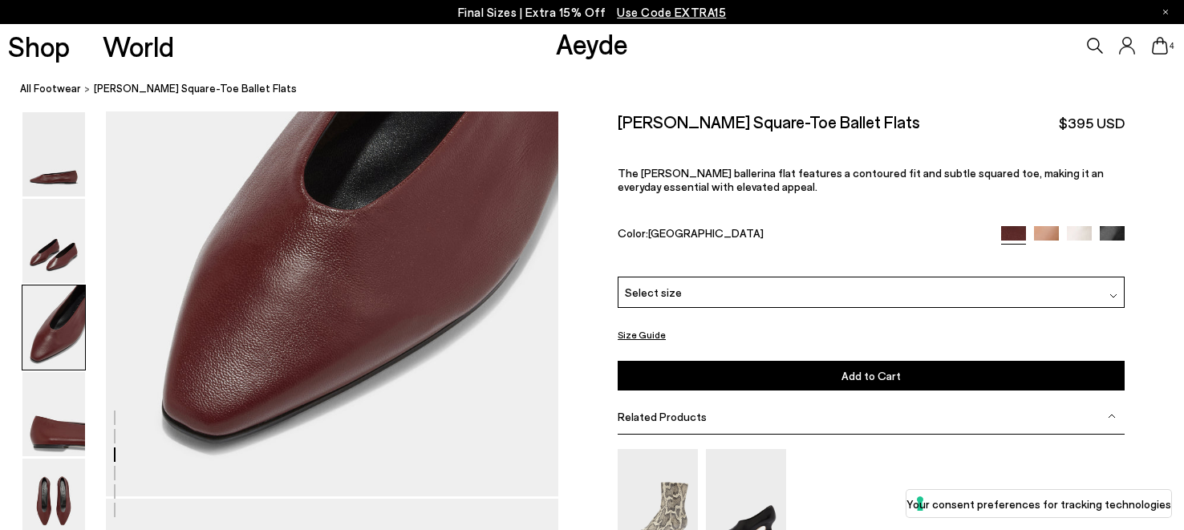
scroll to position [1248, 0]
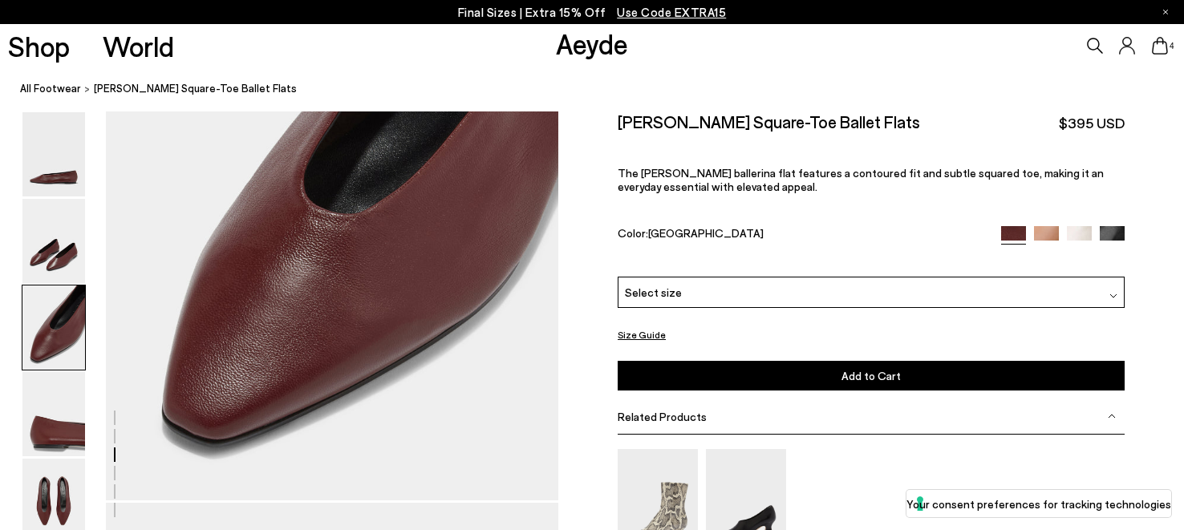
click at [1083, 226] on img at bounding box center [1079, 237] width 25 height 25
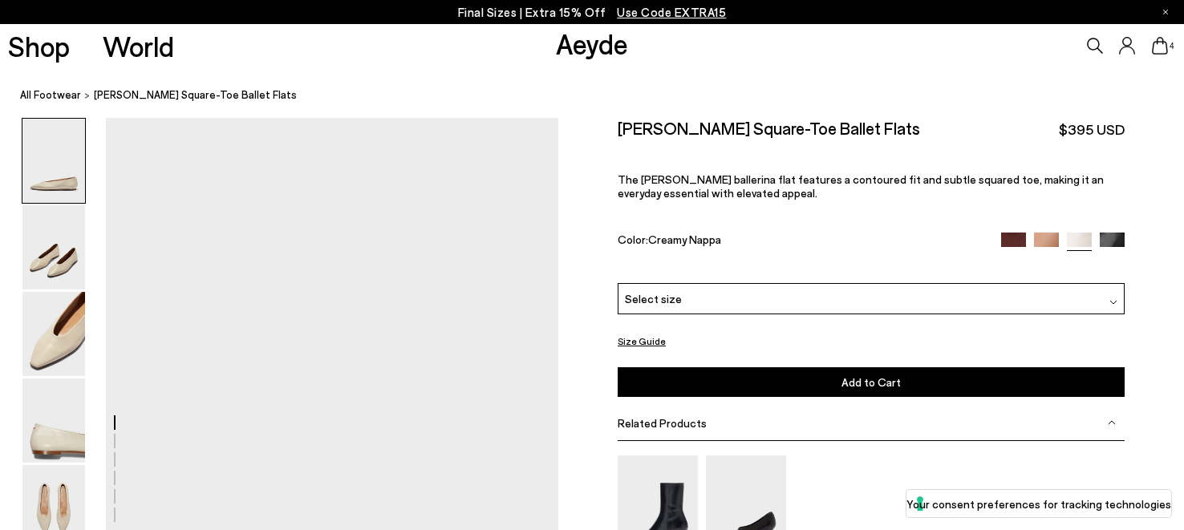
click at [1163, 49] on icon at bounding box center [1160, 46] width 16 height 18
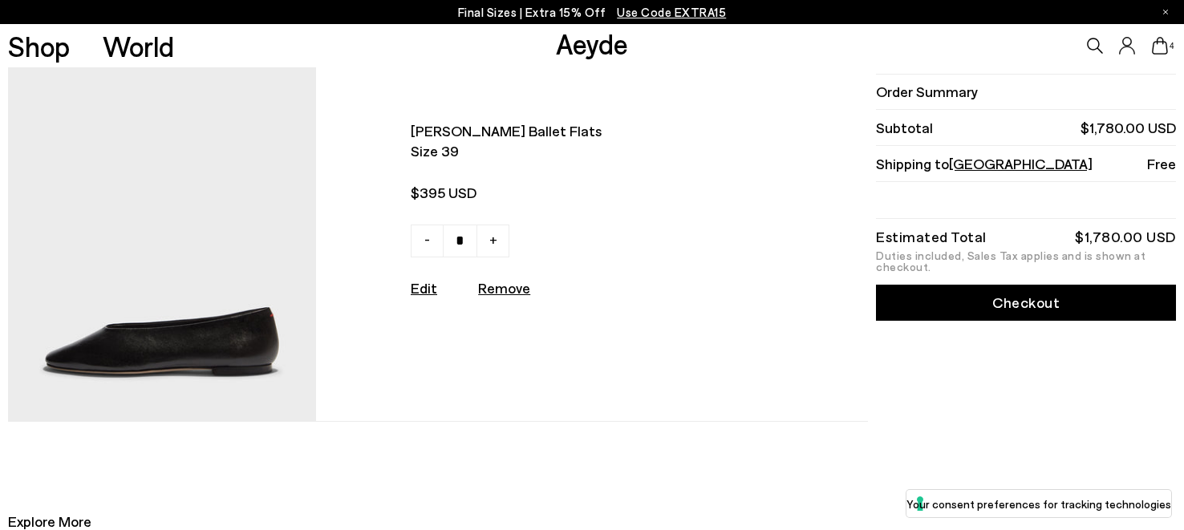
scroll to position [1174, 0]
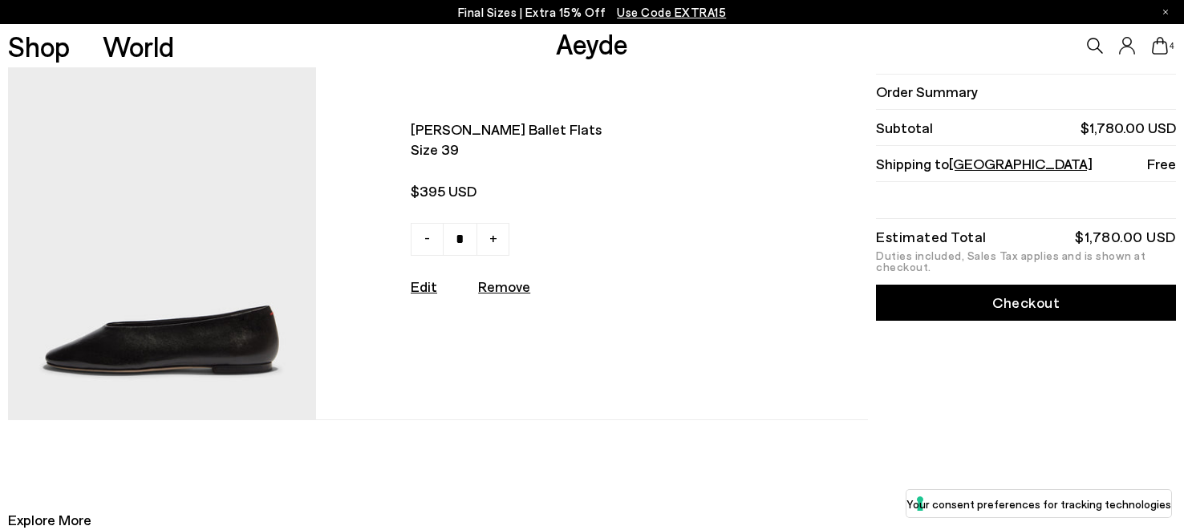
click at [180, 314] on img at bounding box center [162, 229] width 308 height 379
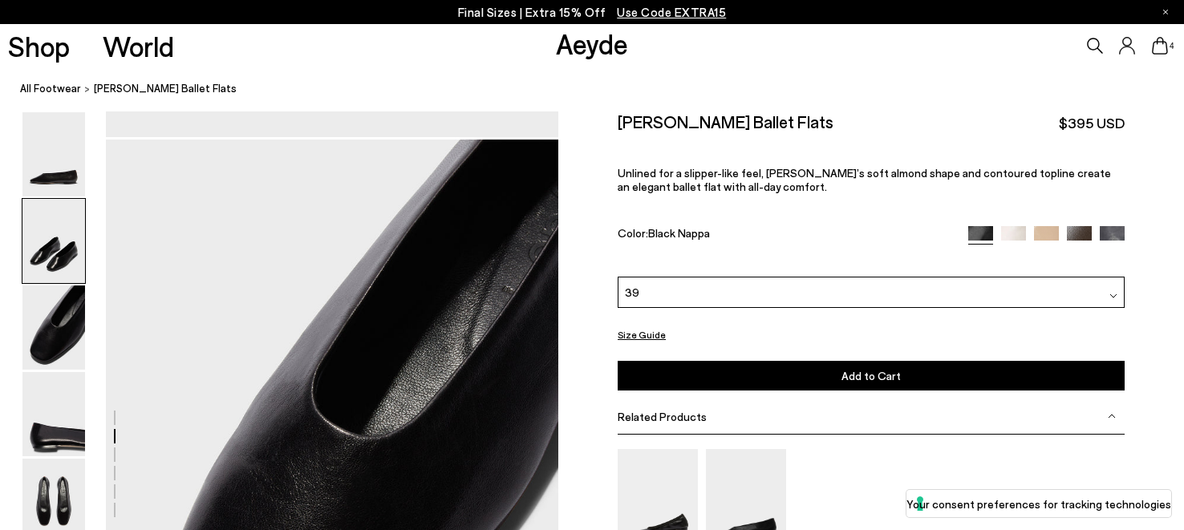
scroll to position [924, 0]
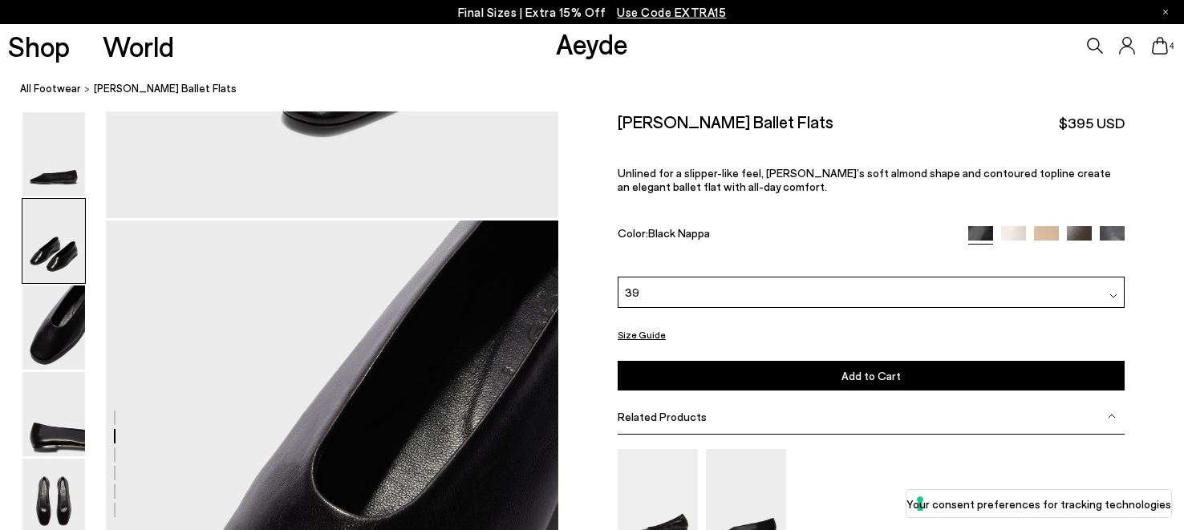
click at [736, 297] on div "39" at bounding box center [871, 292] width 507 height 31
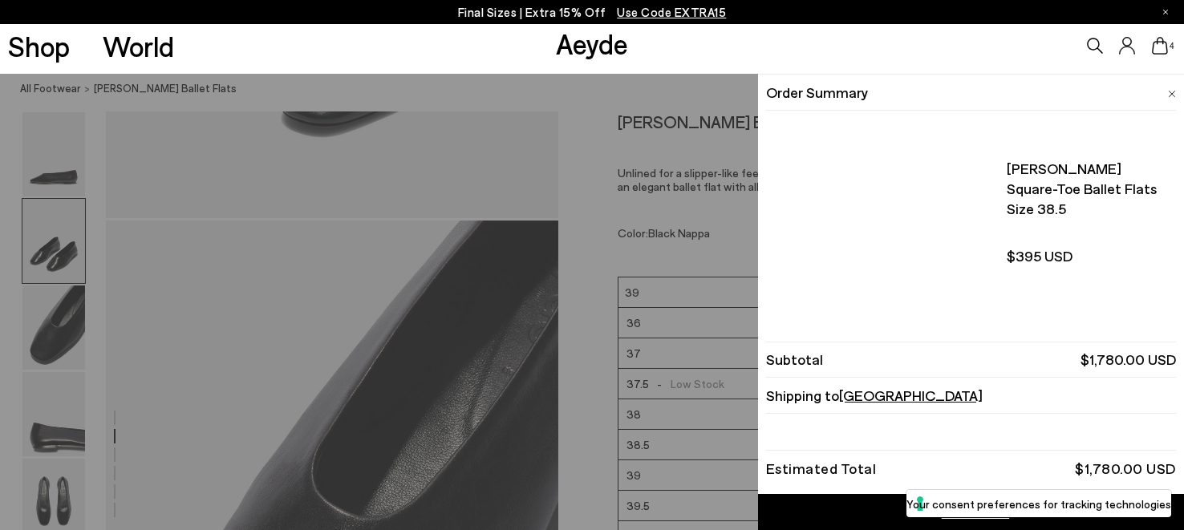
click at [1160, 50] on icon at bounding box center [1160, 46] width 16 height 18
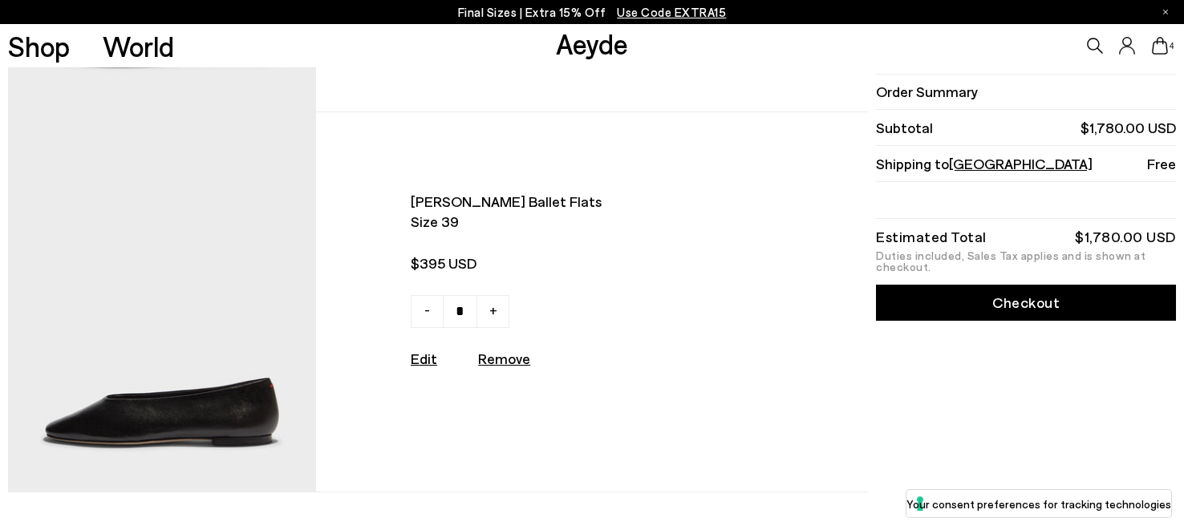
scroll to position [1102, 0]
click at [502, 357] on u "Remove" at bounding box center [504, 358] width 52 height 18
type input "*"
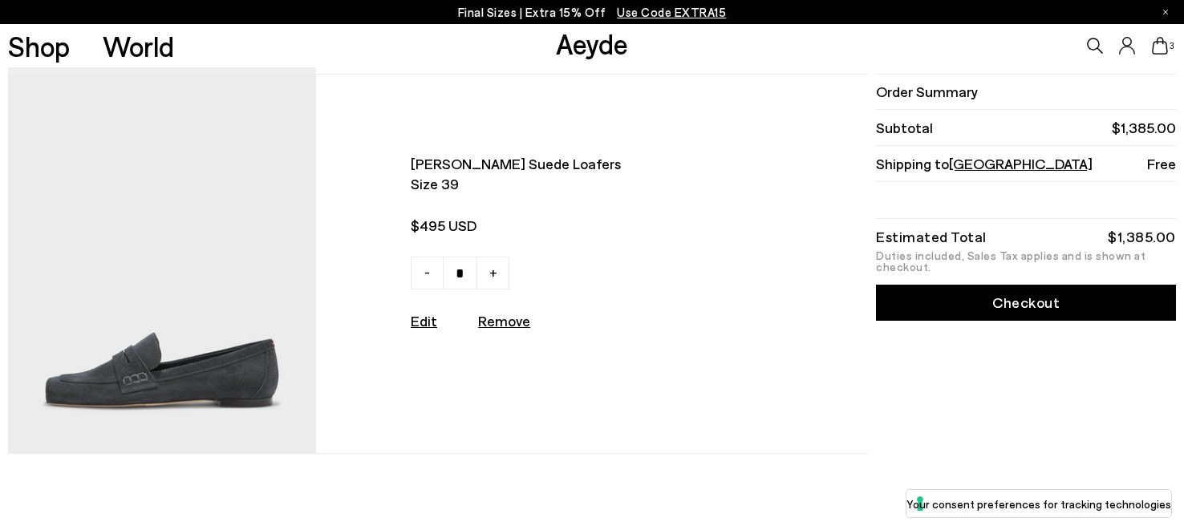
scroll to position [747, 0]
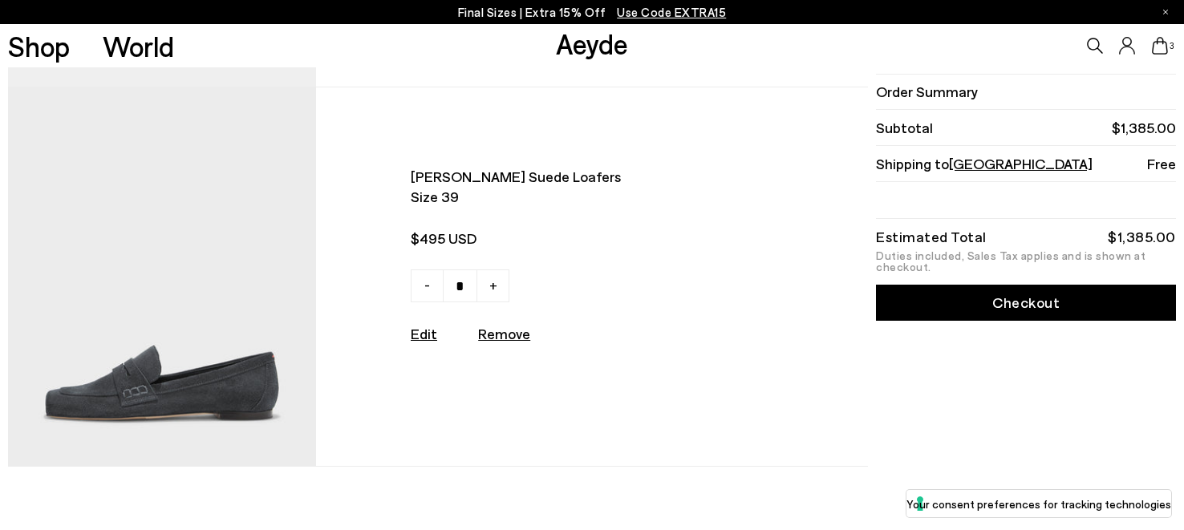
click at [419, 333] on link "Edit" at bounding box center [424, 334] width 26 height 18
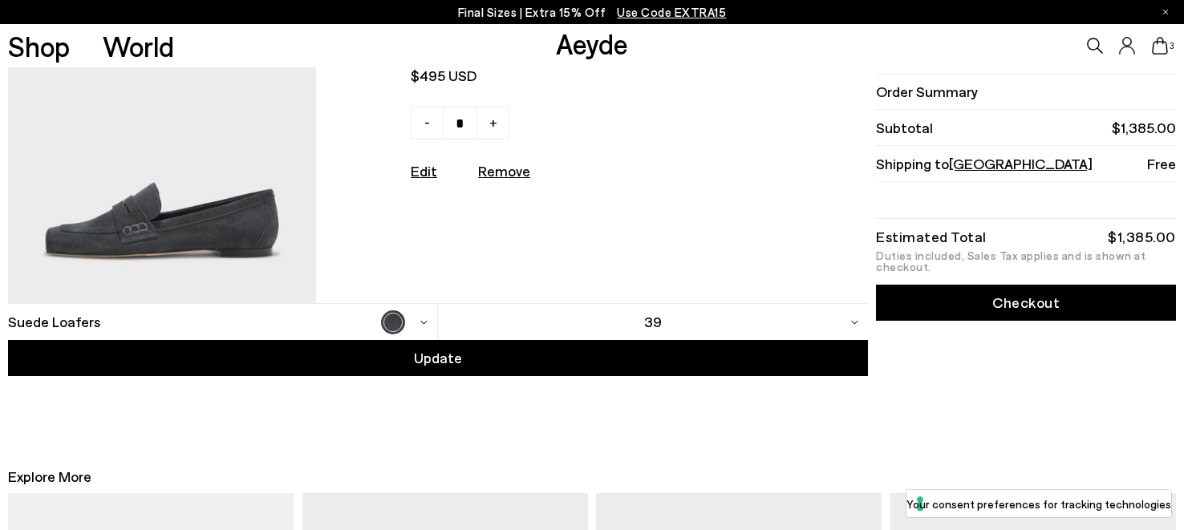
scroll to position [917, 0]
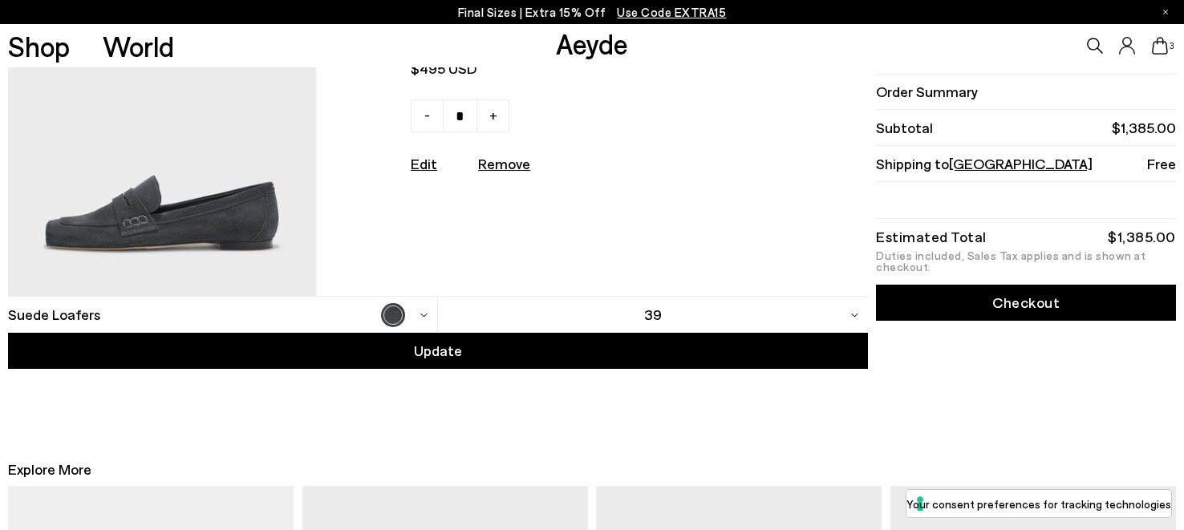
click at [852, 316] on div "39" at bounding box center [653, 315] width 430 height 36
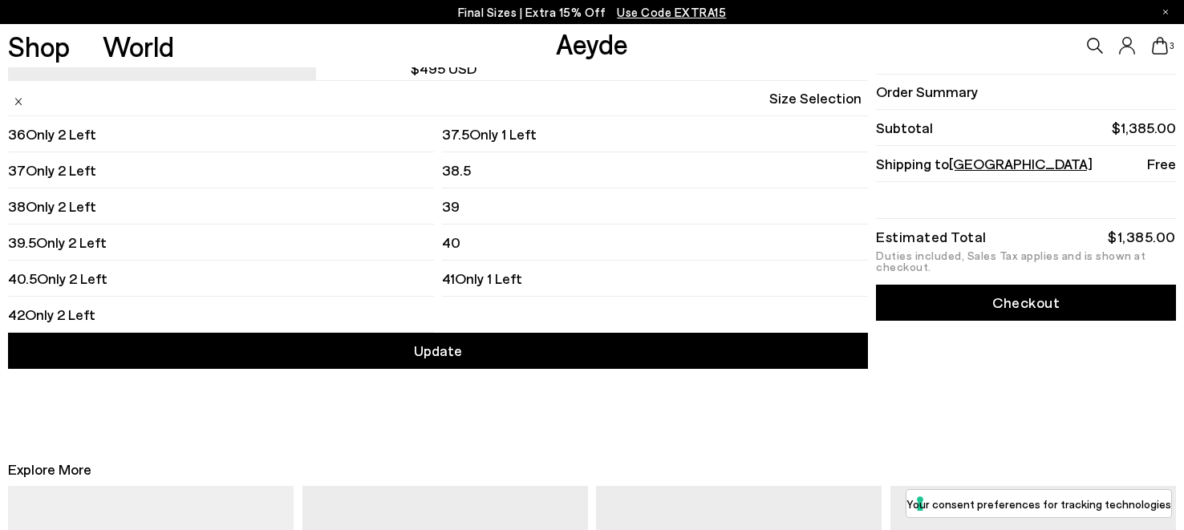
click at [561, 178] on li "38.5" at bounding box center [655, 170] width 426 height 36
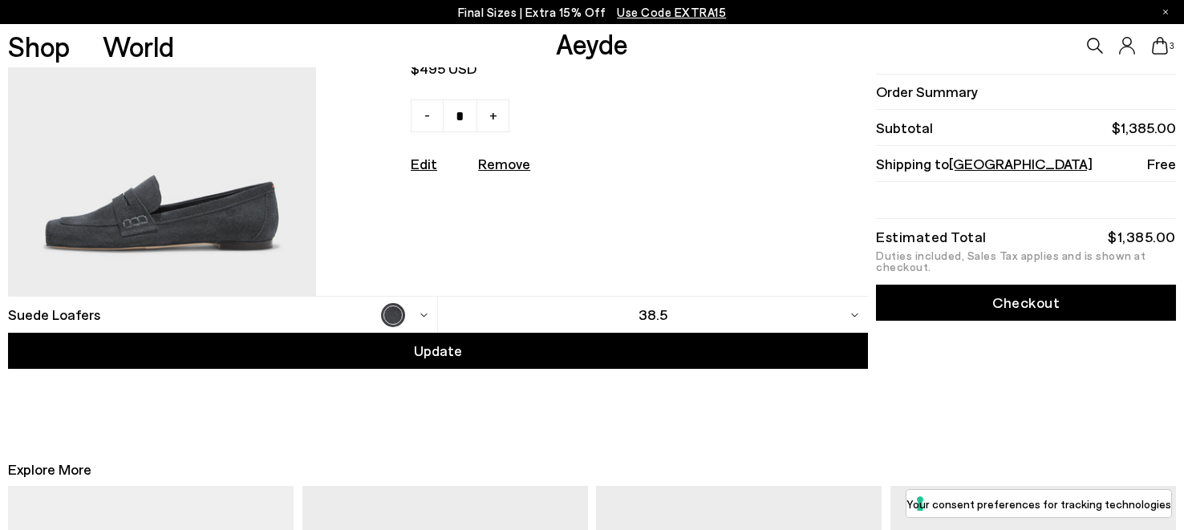
click at [452, 341] on span "Update" at bounding box center [438, 351] width 48 height 20
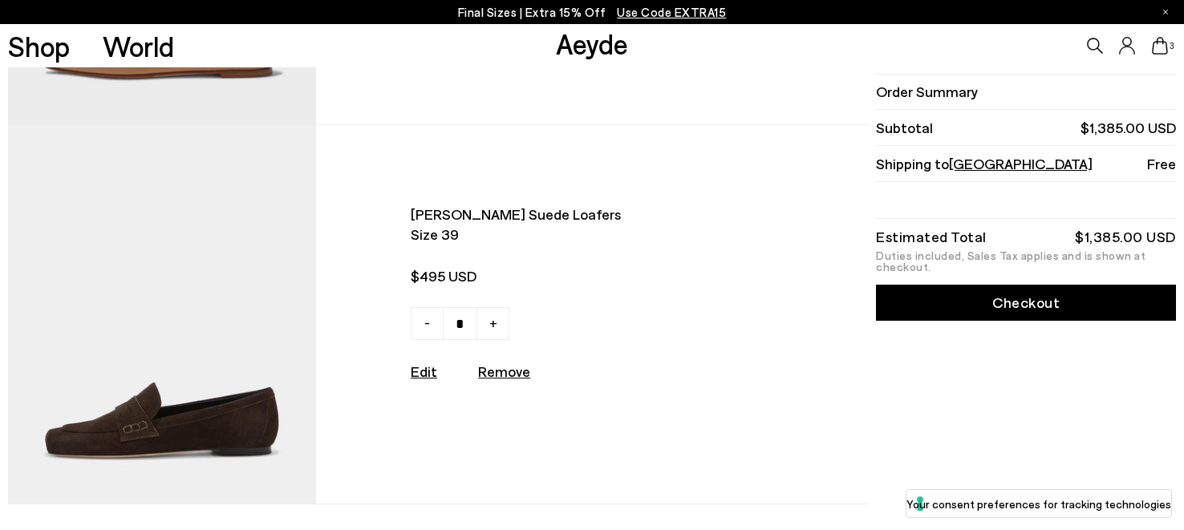
scroll to position [712, 0]
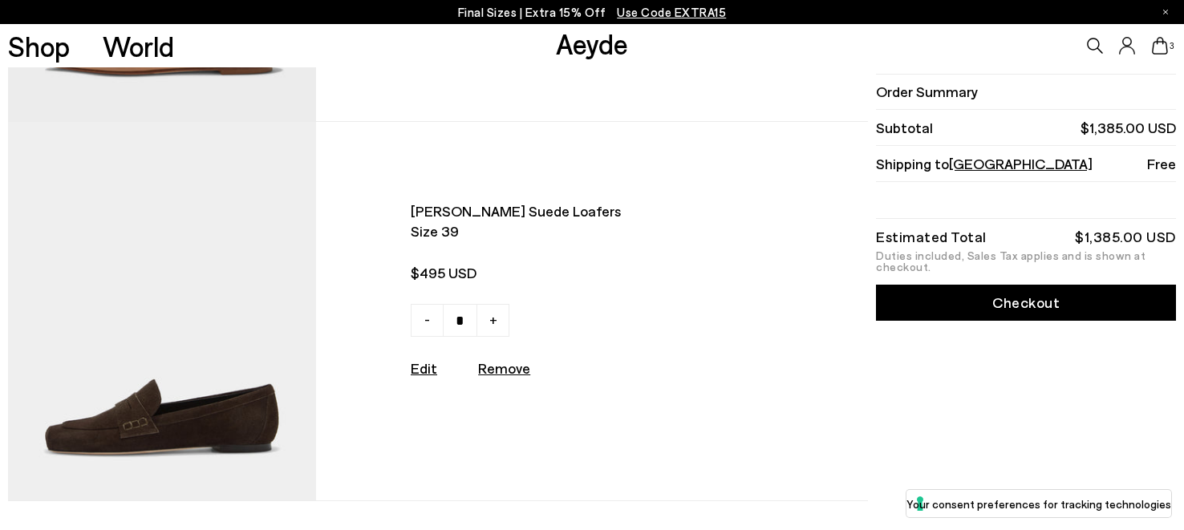
click at [427, 370] on link "Edit" at bounding box center [424, 368] width 26 height 18
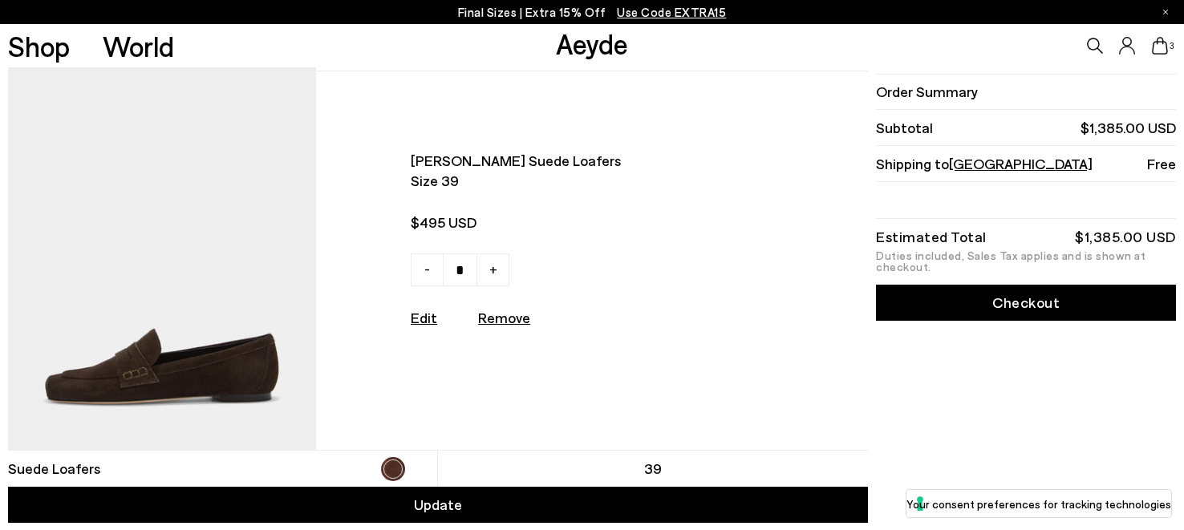
scroll to position [776, 0]
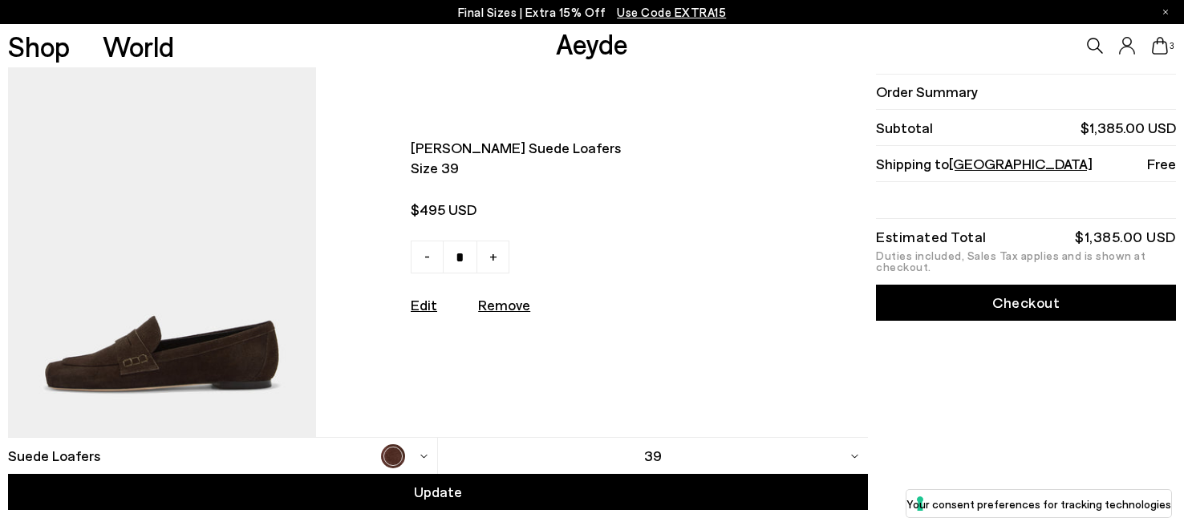
click at [846, 455] on div "39" at bounding box center [653, 456] width 430 height 36
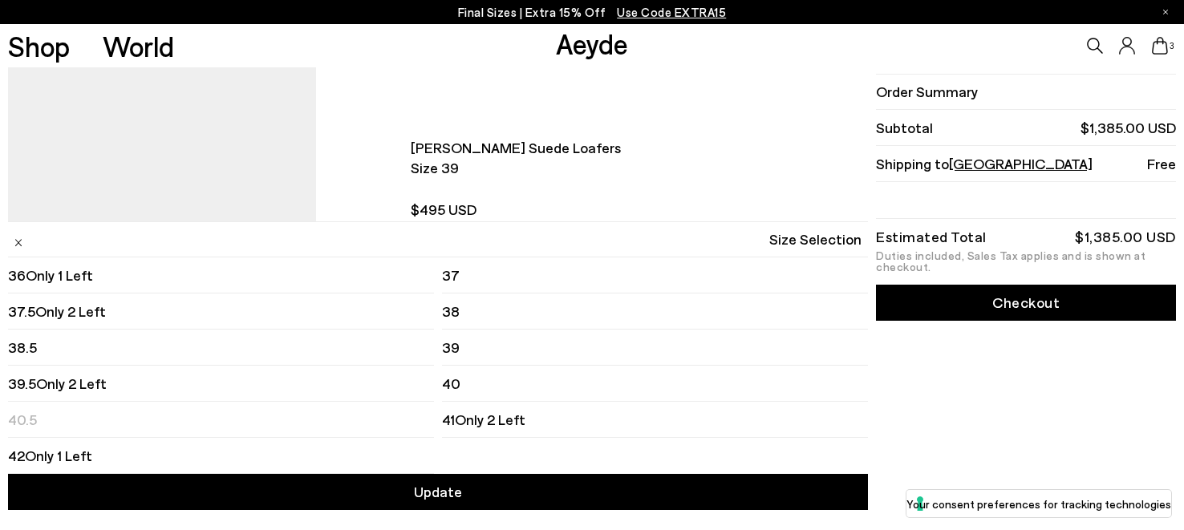
click at [19, 346] on span "38.5" at bounding box center [22, 348] width 29 height 20
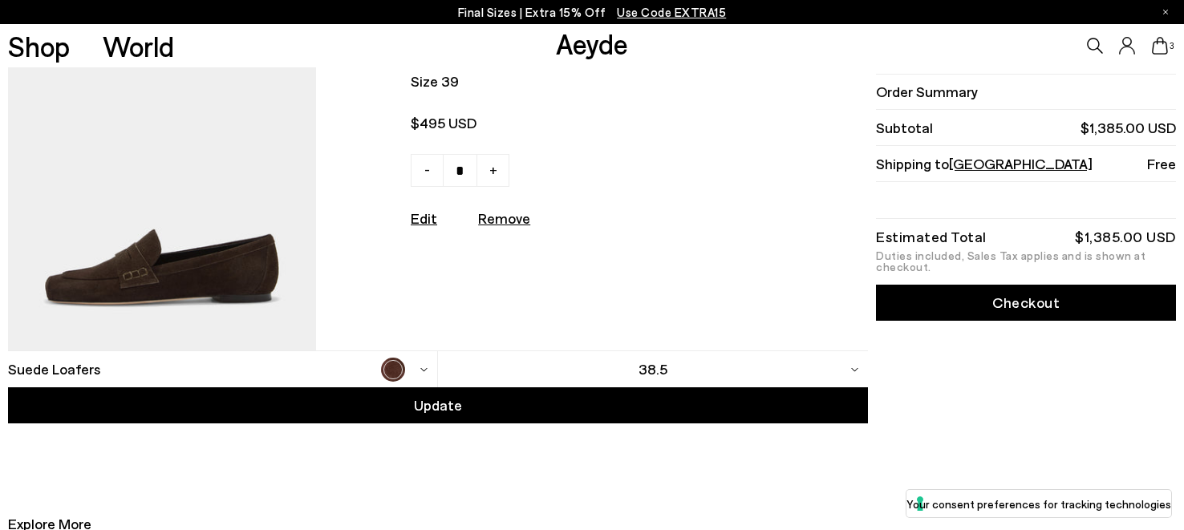
scroll to position [864, 0]
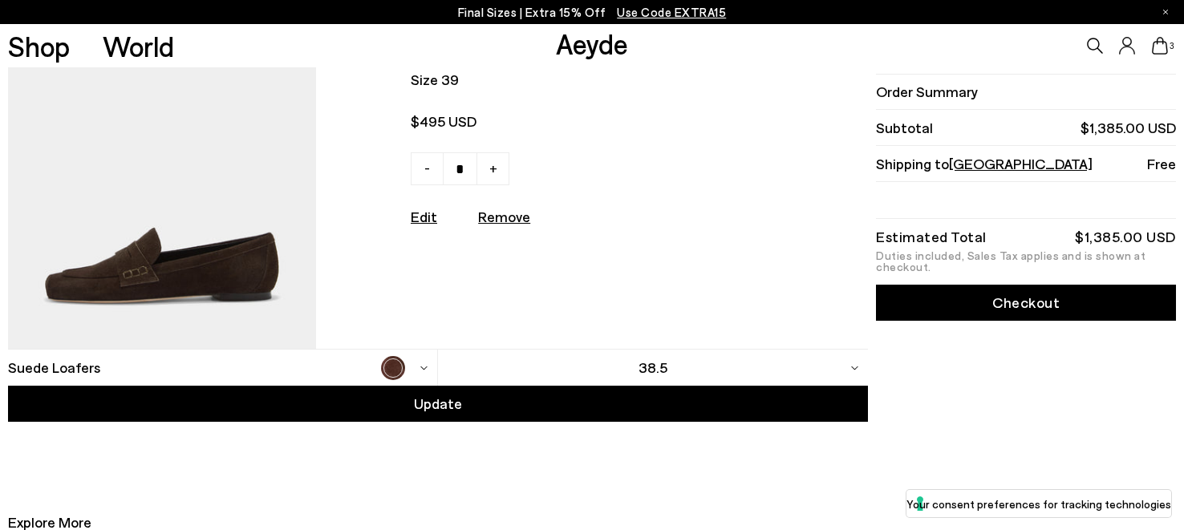
click at [445, 404] on span "Update" at bounding box center [438, 404] width 48 height 20
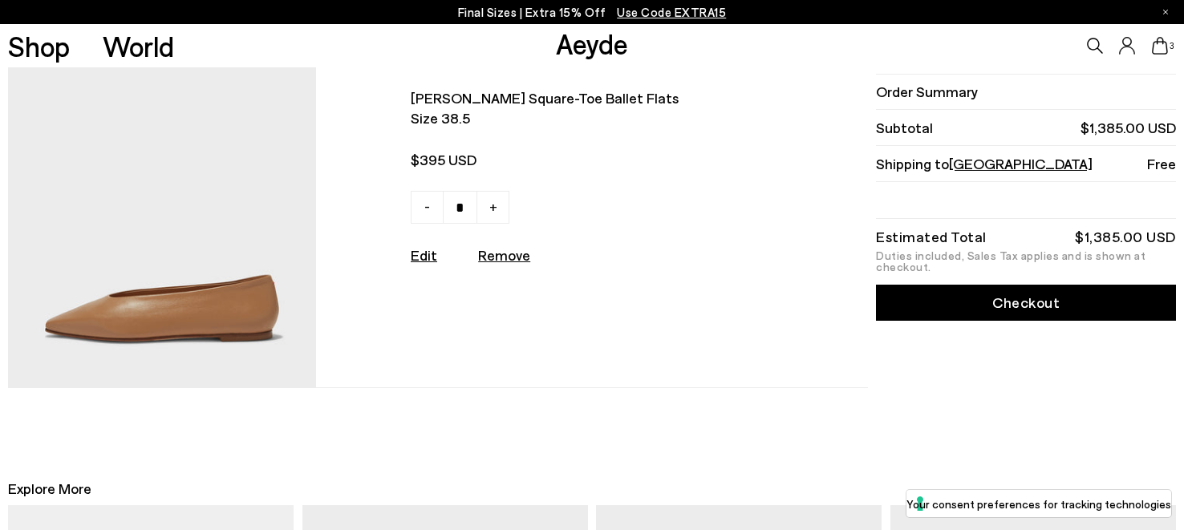
scroll to position [864, 0]
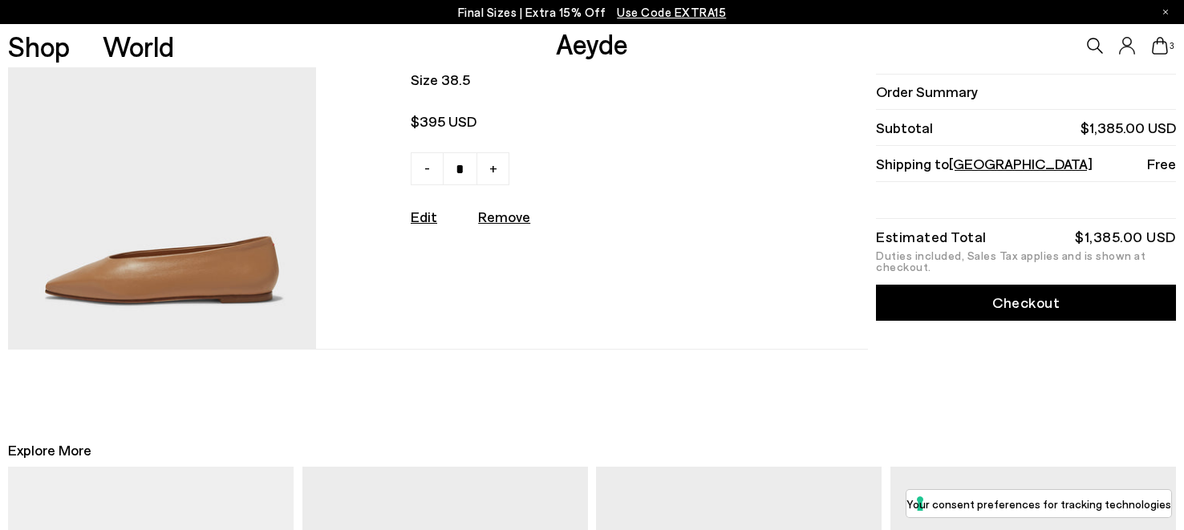
click at [423, 215] on link "Edit" at bounding box center [424, 217] width 26 height 18
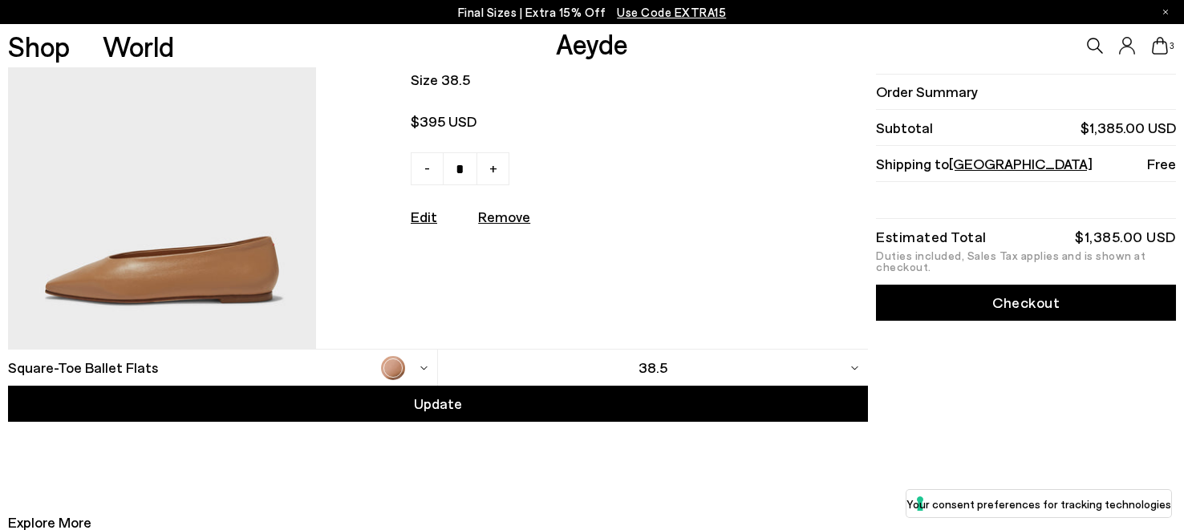
click at [796, 365] on div "38.5" at bounding box center [653, 368] width 430 height 36
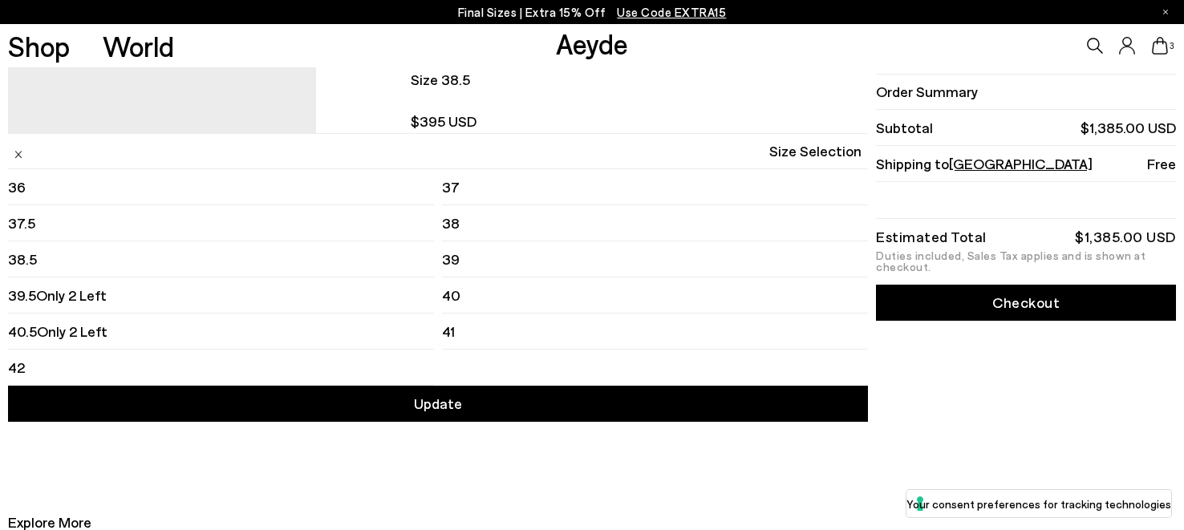
click at [78, 254] on li "38.5" at bounding box center [221, 259] width 426 height 36
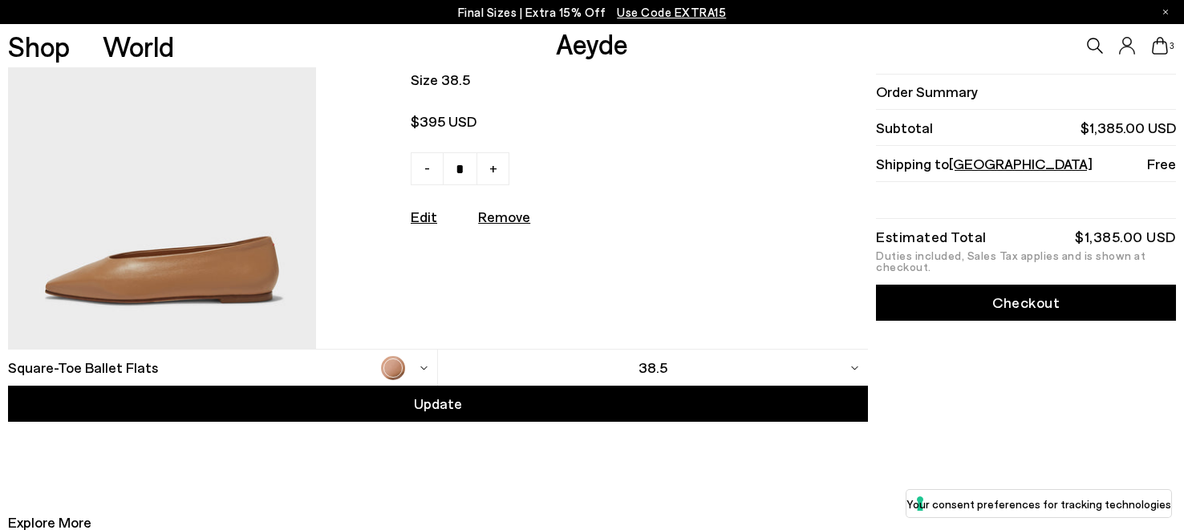
click at [460, 403] on span "Update" at bounding box center [438, 404] width 48 height 20
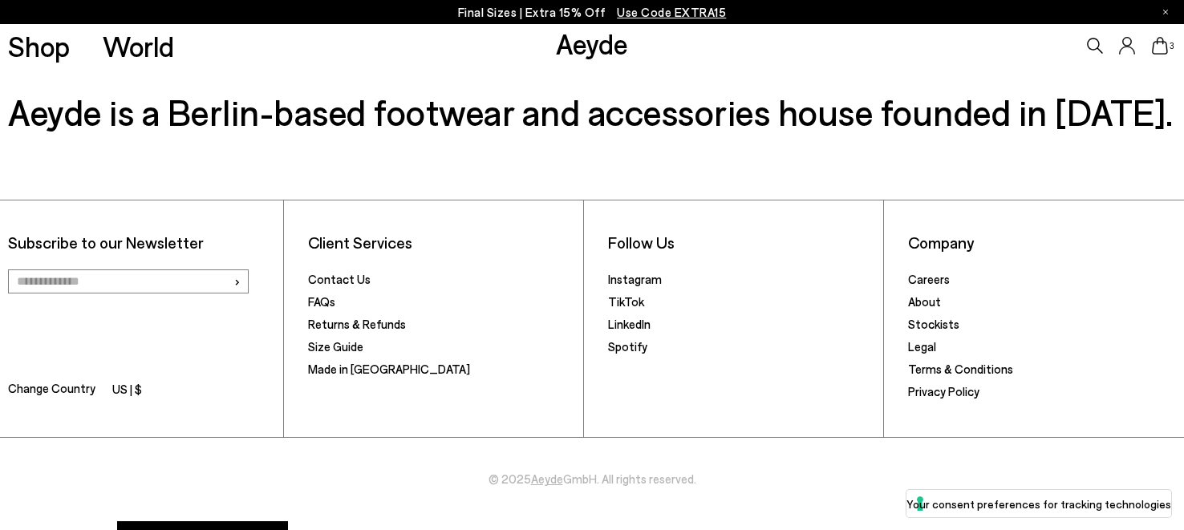
scroll to position [1894, 0]
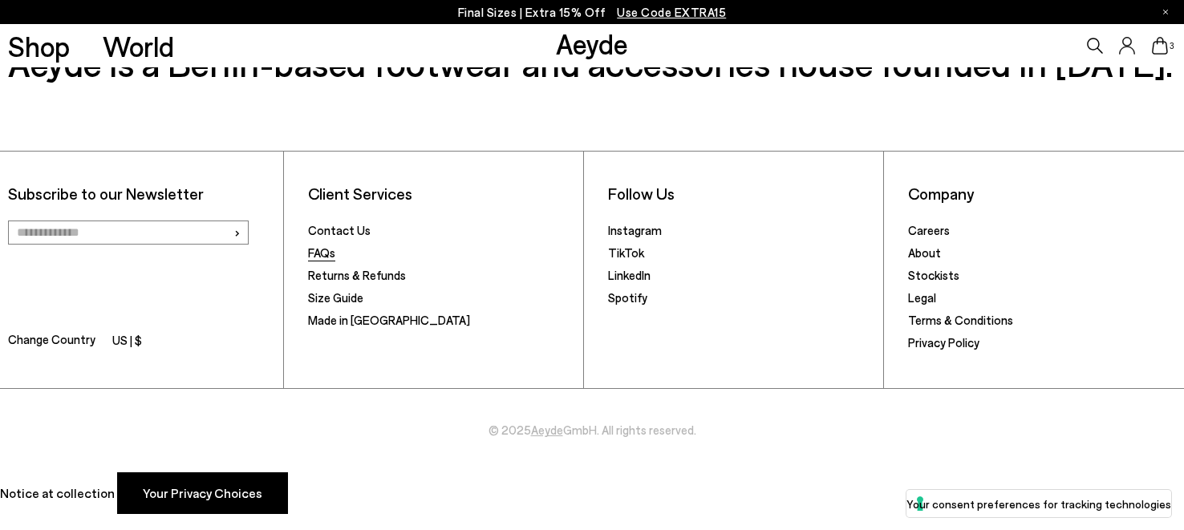
click at [322, 245] on link "FAQs" at bounding box center [321, 252] width 27 height 14
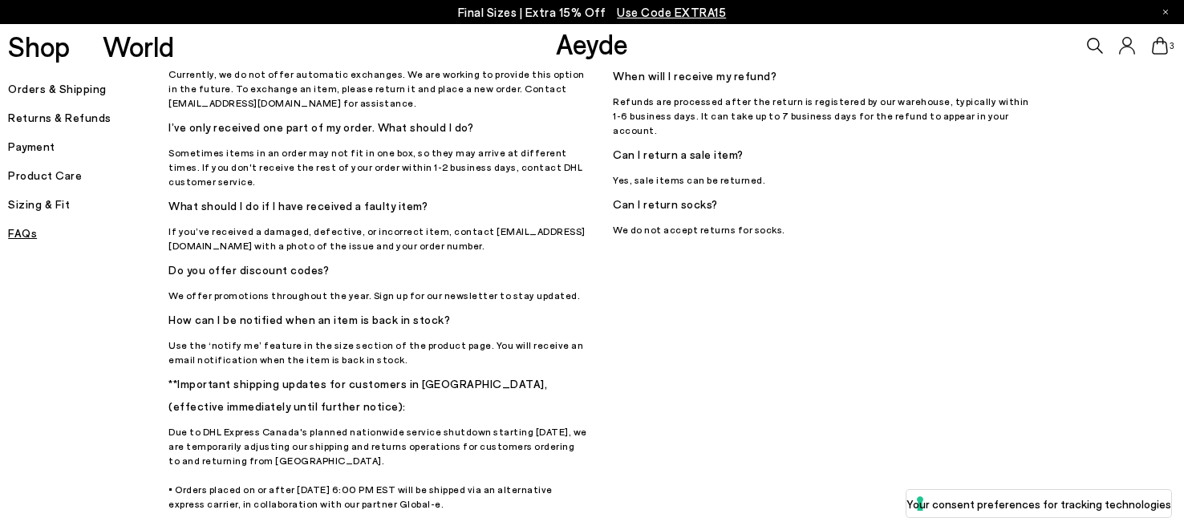
scroll to position [450, 0]
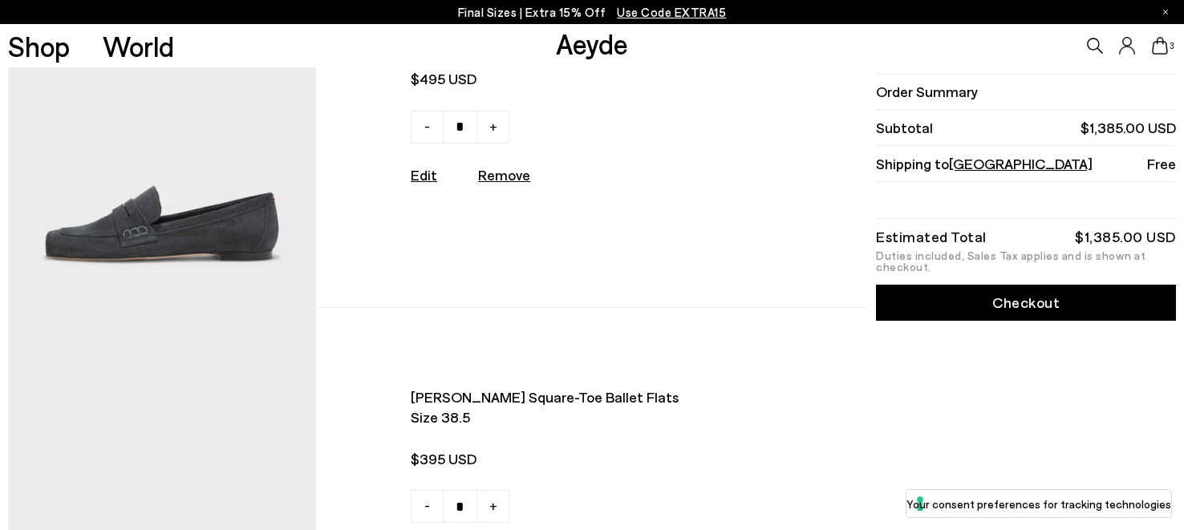
scroll to position [528, 0]
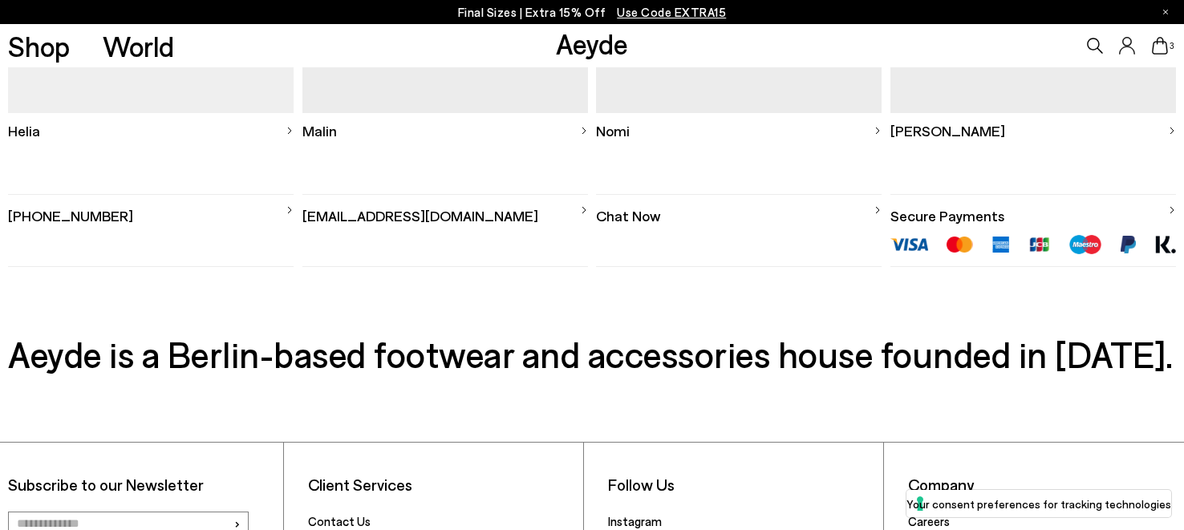
scroll to position [1588, 0]
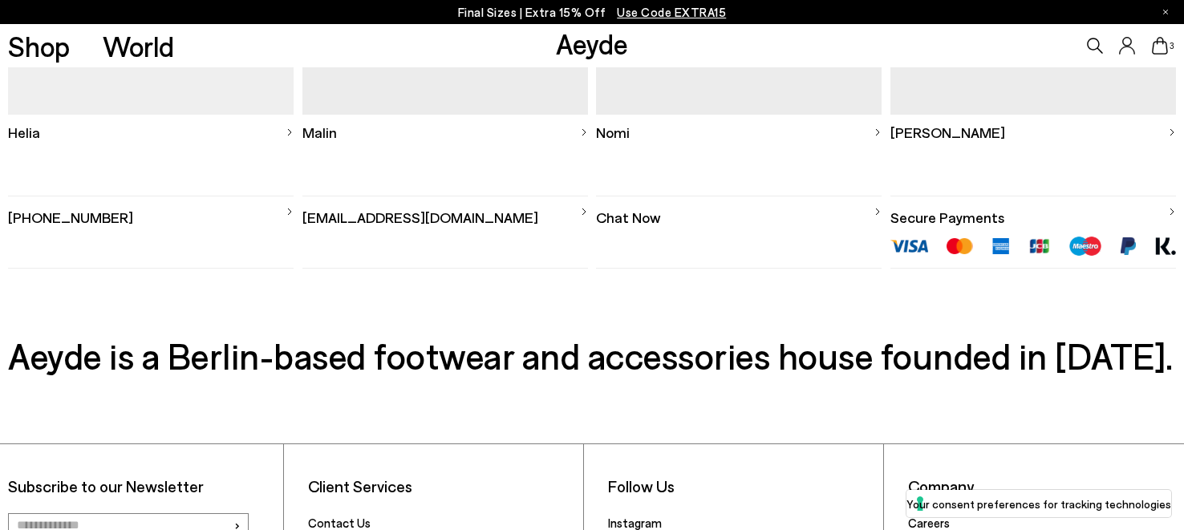
click at [623, 223] on link "Chat Now" at bounding box center [739, 212] width 286 height 31
click at [627, 219] on link "Chat Now" at bounding box center [739, 212] width 286 height 31
click at [621, 219] on link "Chat Now" at bounding box center [739, 212] width 286 height 31
click at [875, 211] on img at bounding box center [878, 212] width 8 height 8
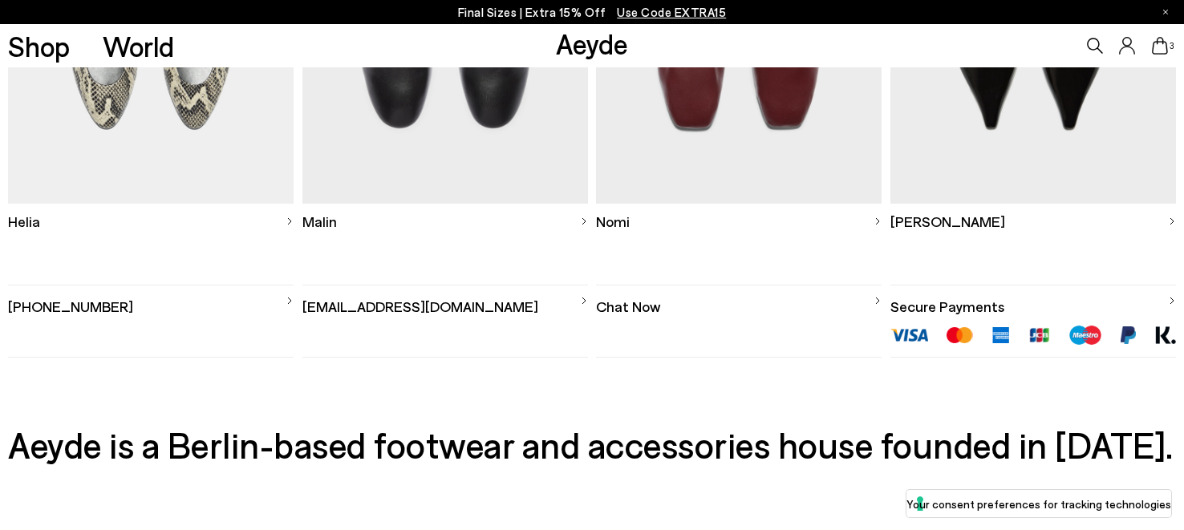
scroll to position [1497, 0]
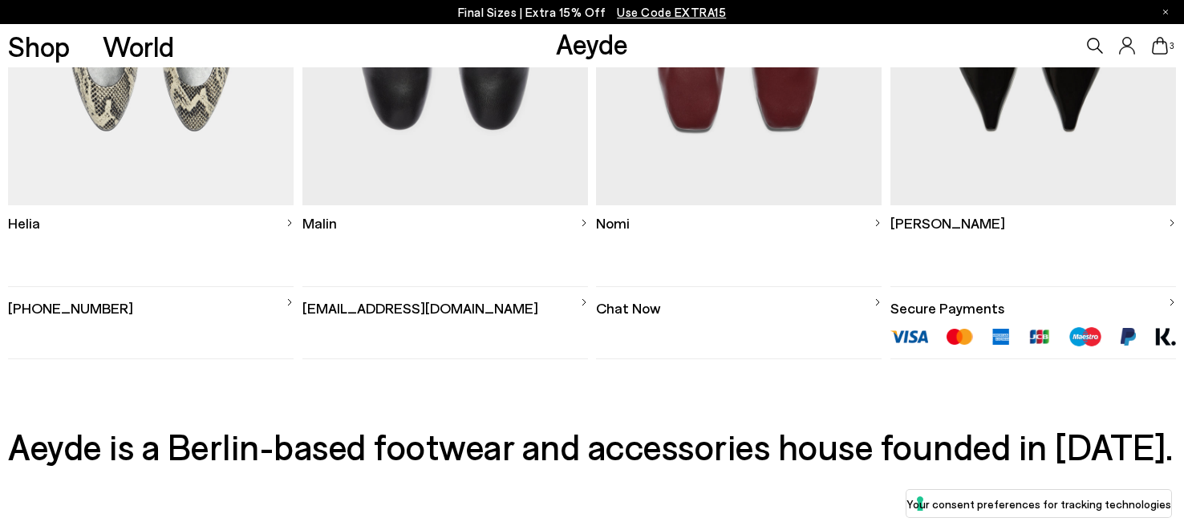
click at [496, 306] on link "[EMAIL_ADDRESS][DOMAIN_NAME]" at bounding box center [445, 302] width 286 height 31
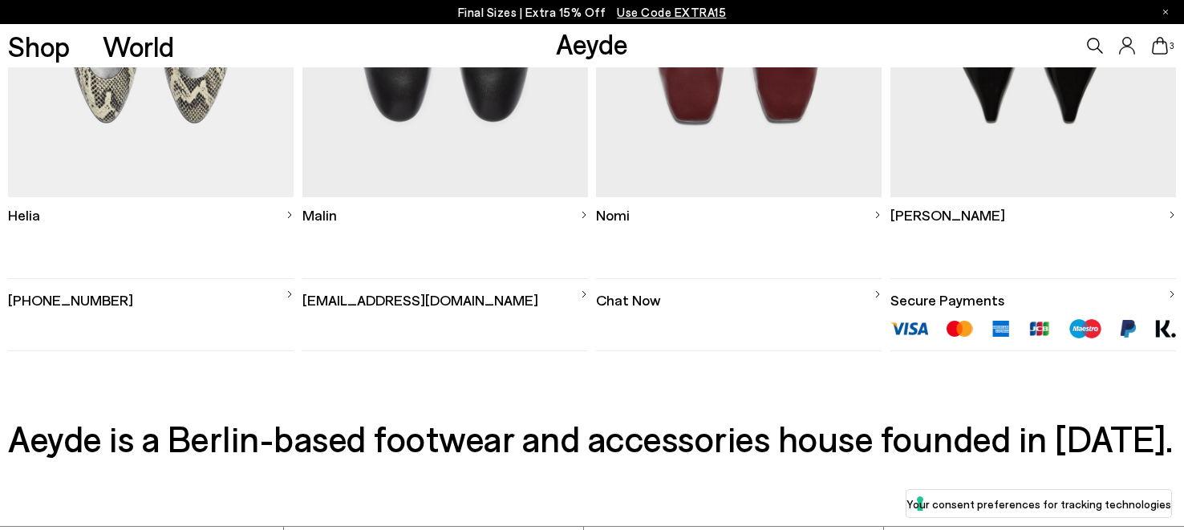
scroll to position [1503, 0]
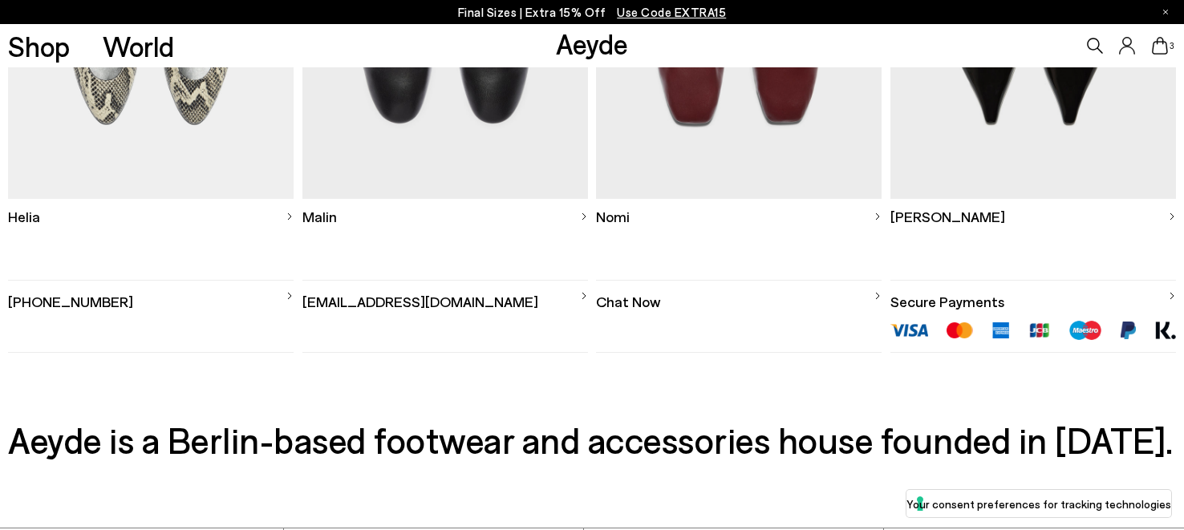
click at [643, 305] on link "Chat Now" at bounding box center [739, 296] width 286 height 31
click at [628, 303] on link "Chat Now" at bounding box center [739, 296] width 286 height 31
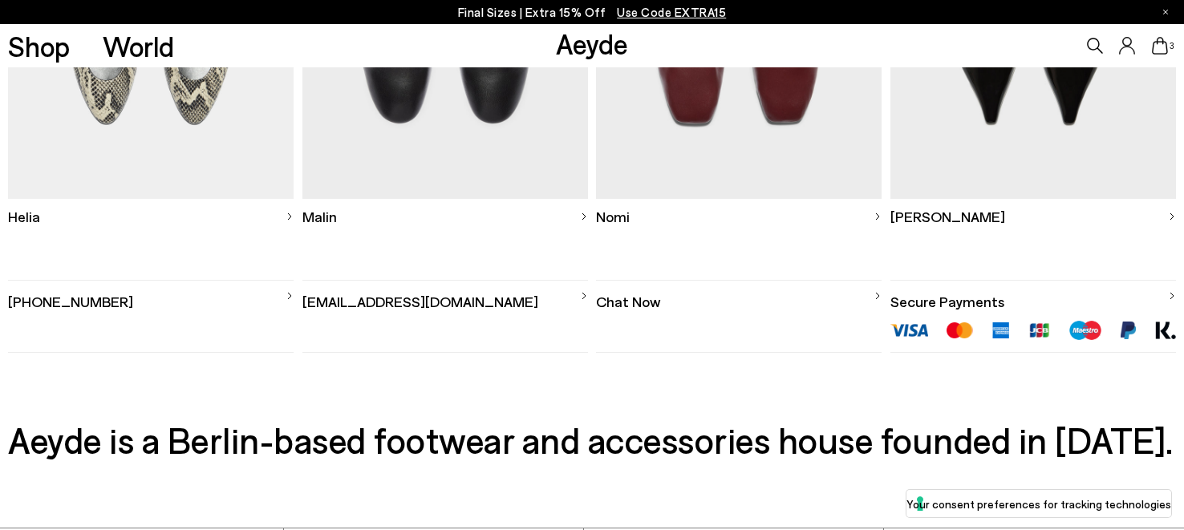
click at [628, 303] on link "Chat Now" at bounding box center [739, 296] width 286 height 31
click at [88, 303] on link "[PHONE_NUMBER]" at bounding box center [151, 296] width 286 height 31
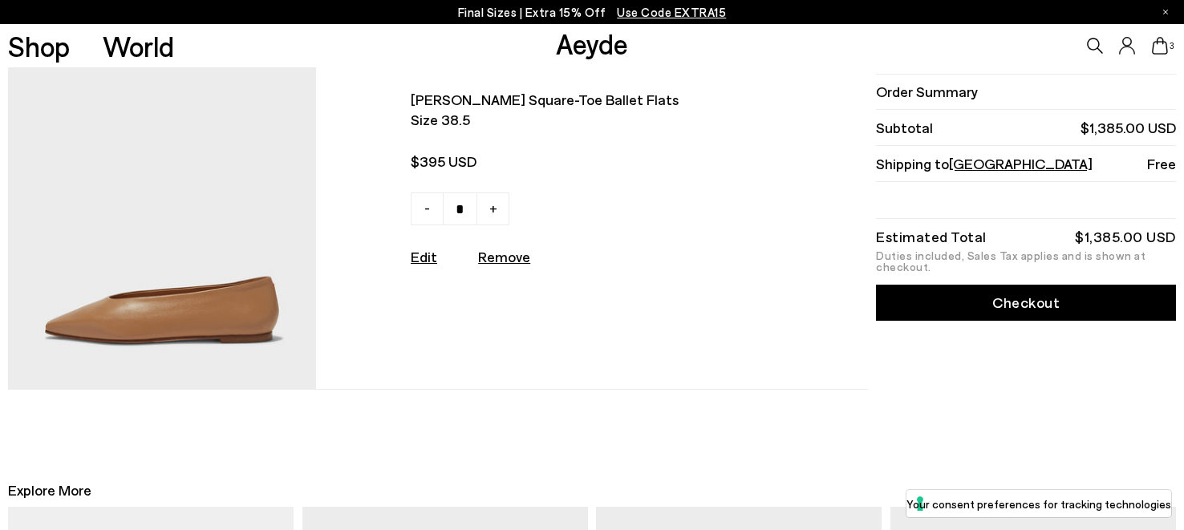
scroll to position [822, 0]
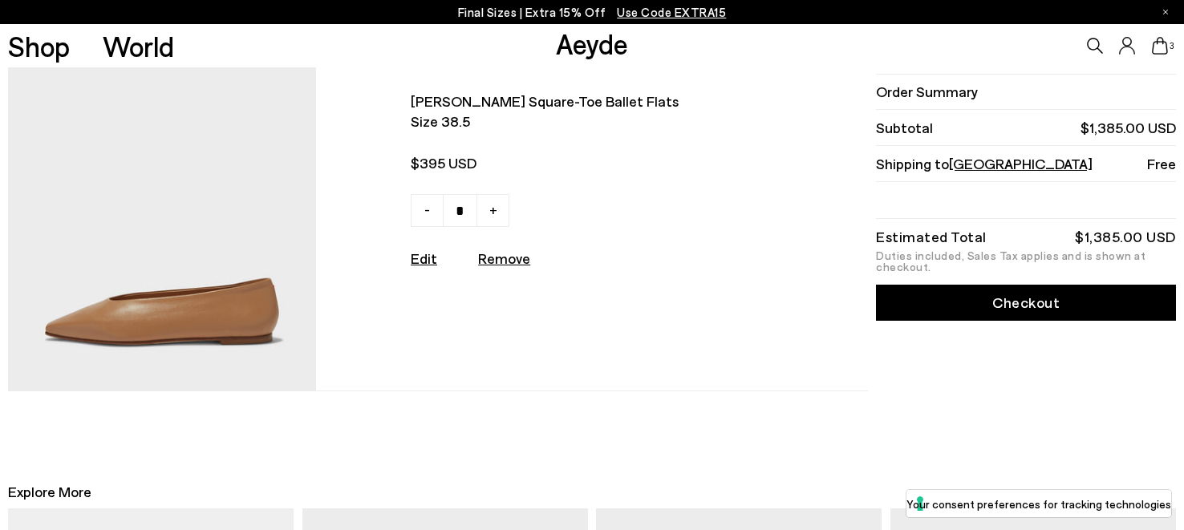
click at [509, 92] on span "[PERSON_NAME] square-toe ballet flats" at bounding box center [578, 101] width 335 height 20
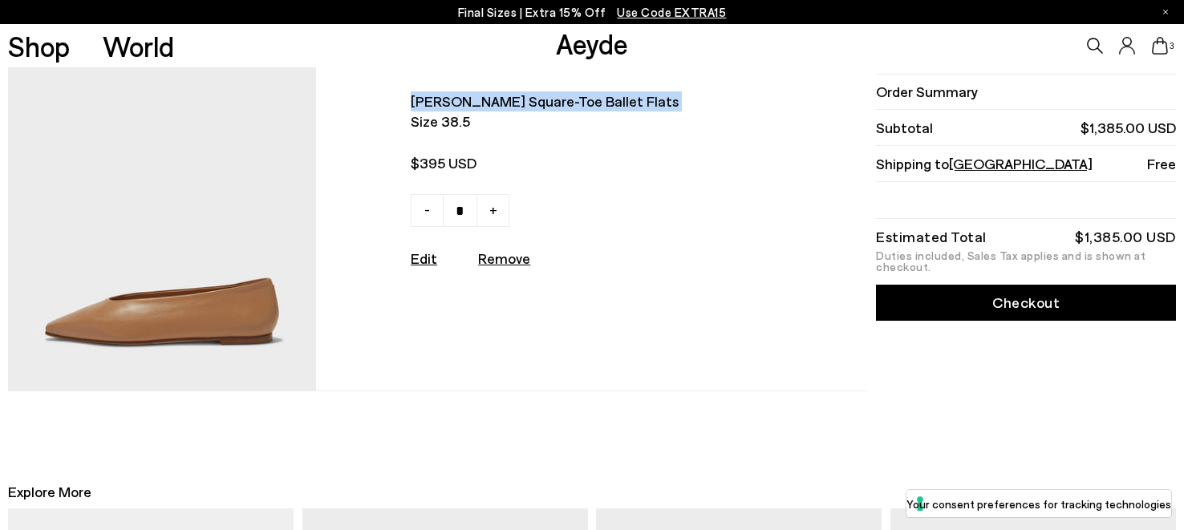
copy div "[PERSON_NAME] square-toe ballet flats"
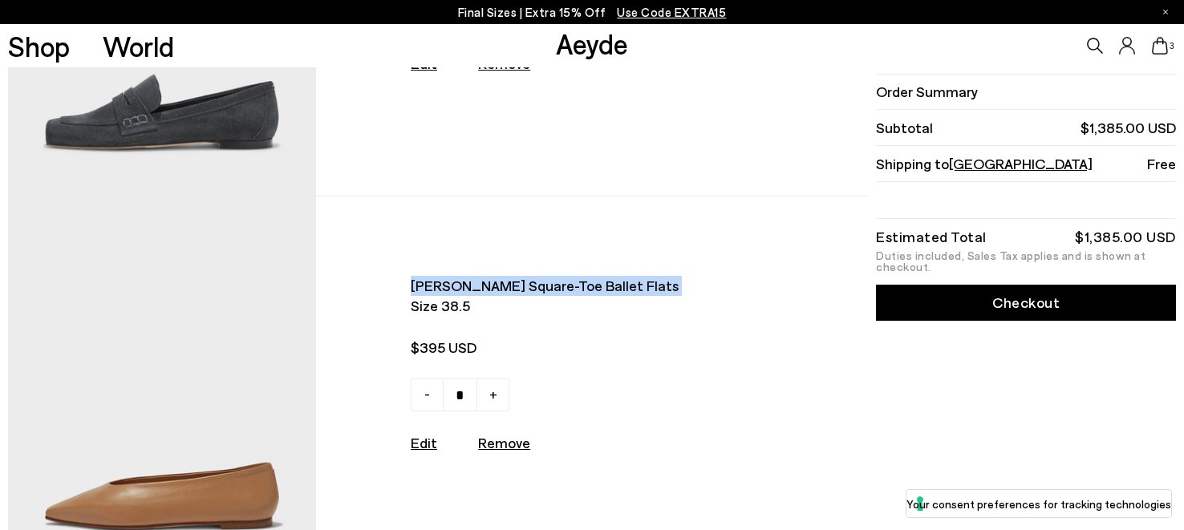
scroll to position [0, 0]
